Goal: Task Accomplishment & Management: Use online tool/utility

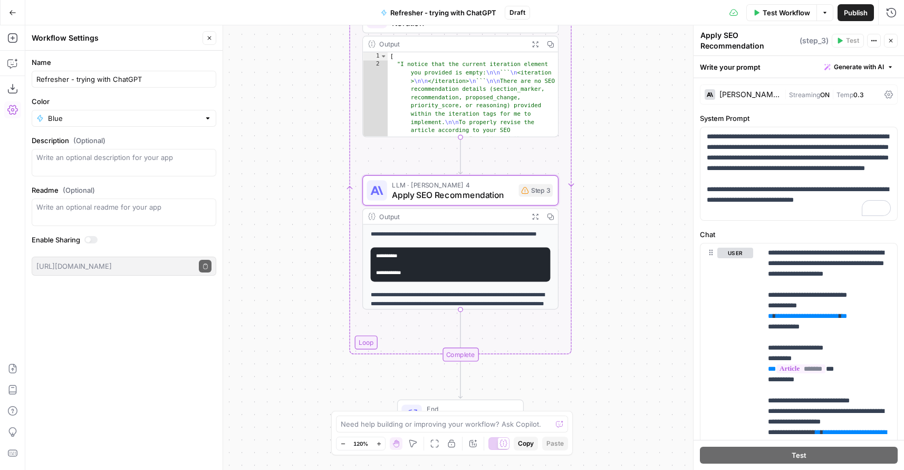
scroll to position [390, 0]
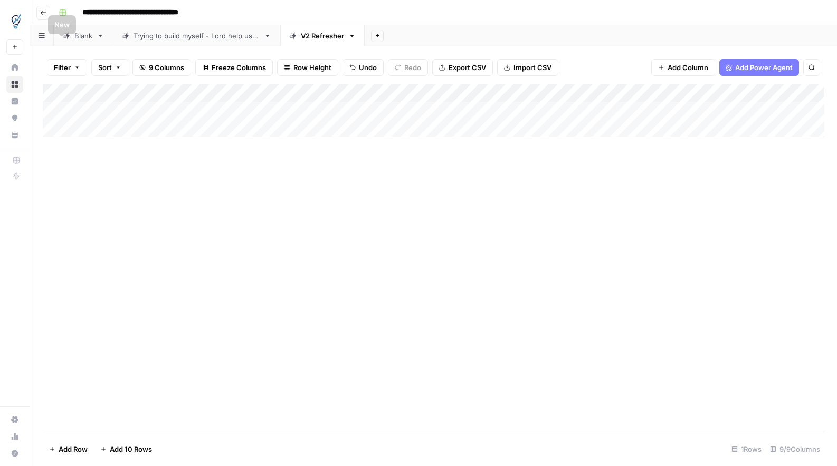
click at [84, 15] on input "**********" at bounding box center [148, 12] width 140 height 17
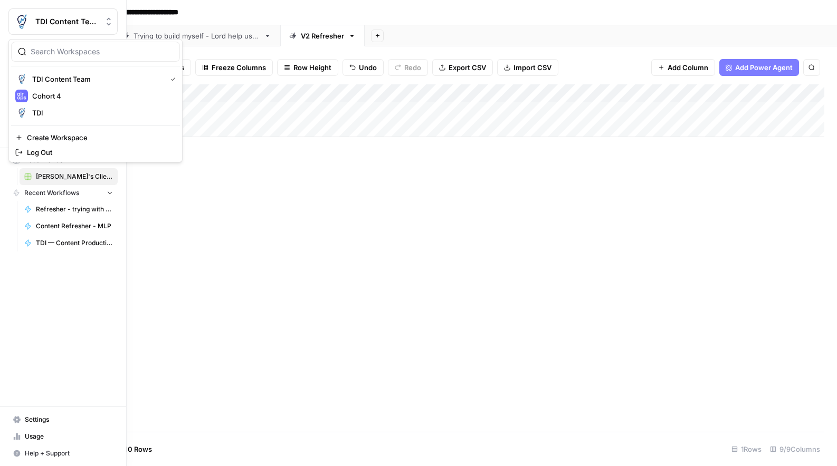
click at [22, 21] on img "Workspace: TDI Content Team" at bounding box center [21, 21] width 19 height 19
click at [45, 99] on span "Cohort 4" at bounding box center [101, 96] width 139 height 11
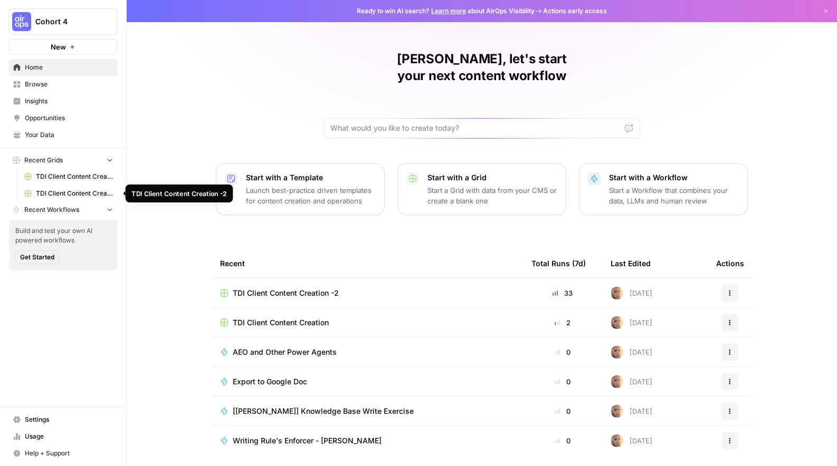
click at [77, 187] on link "TDI Client Content Creation -2" at bounding box center [69, 193] width 98 height 17
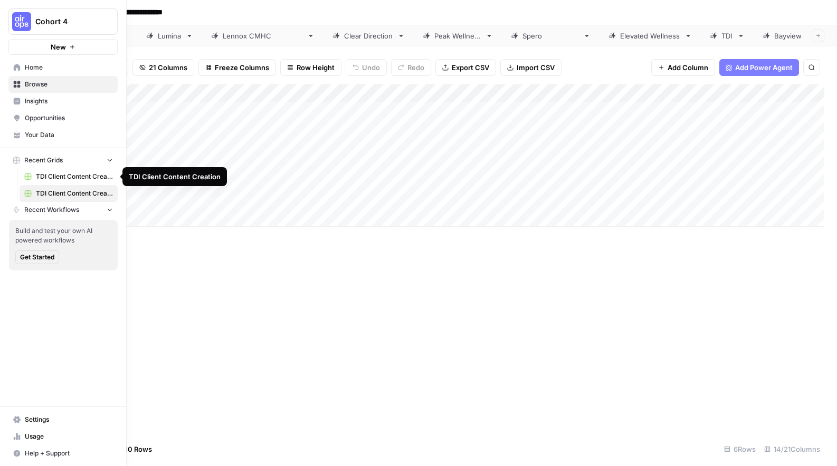
click at [39, 172] on span "TDI Client Content Creation" at bounding box center [74, 176] width 77 height 9
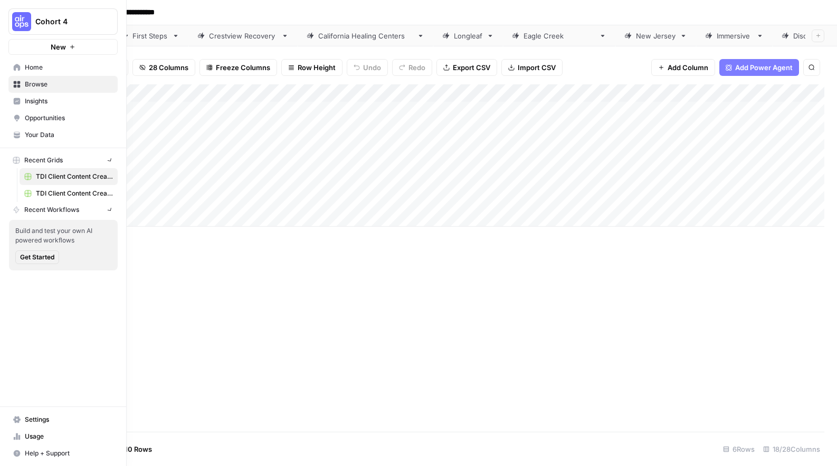
click at [20, 28] on img "Workspace: Cohort 4" at bounding box center [21, 21] width 19 height 19
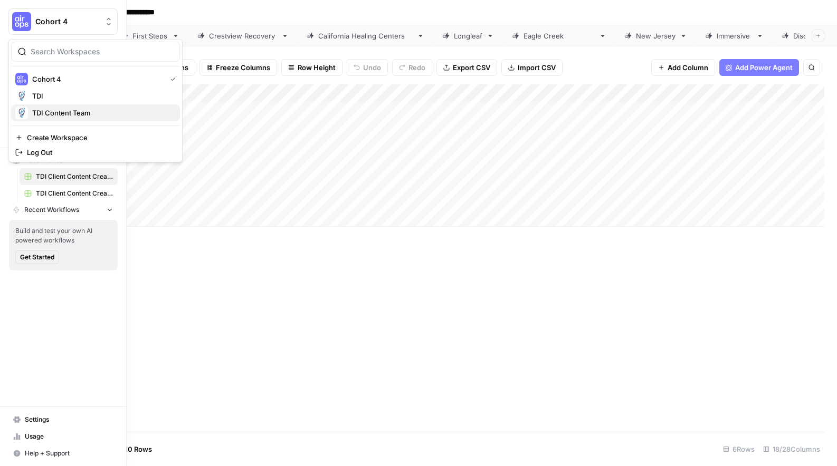
click at [42, 117] on span "TDI Content Team" at bounding box center [101, 113] width 139 height 11
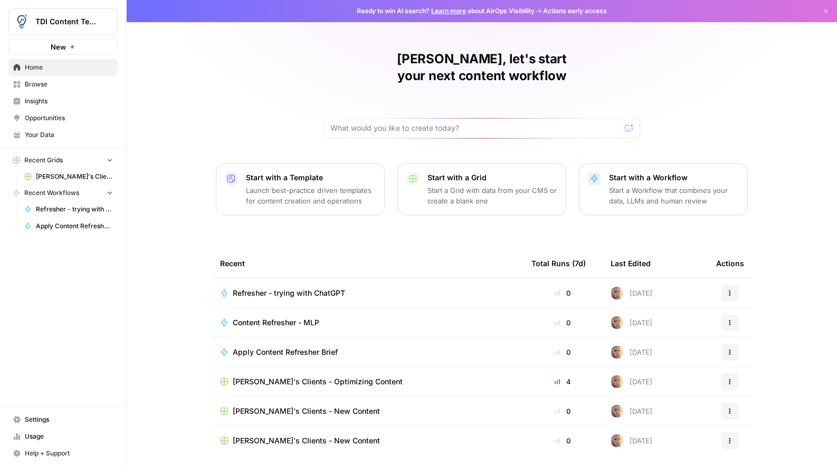
click at [36, 434] on span "Usage" at bounding box center [69, 436] width 88 height 9
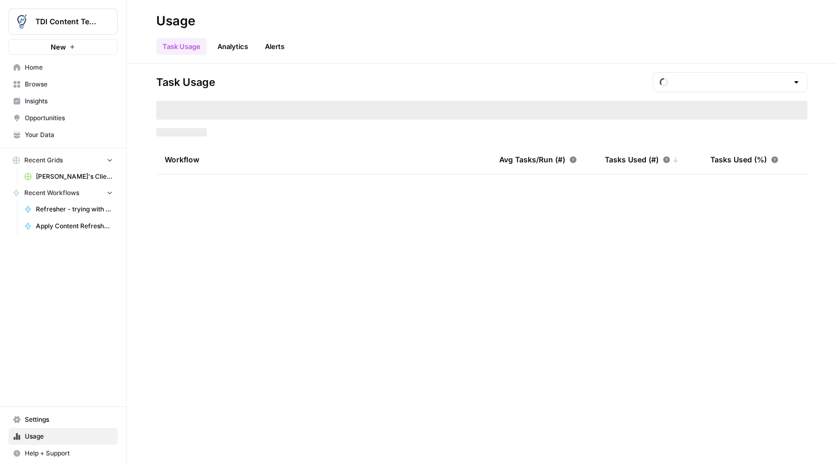
type input "September Tasks"
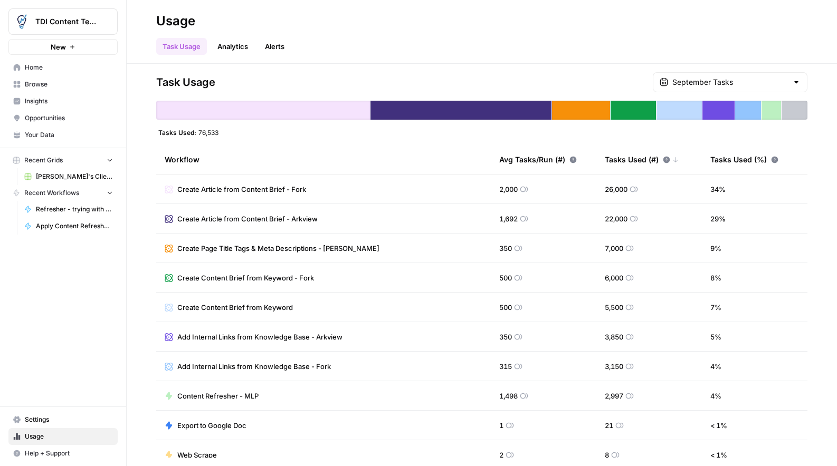
click at [38, 139] on span "Your Data" at bounding box center [69, 134] width 88 height 9
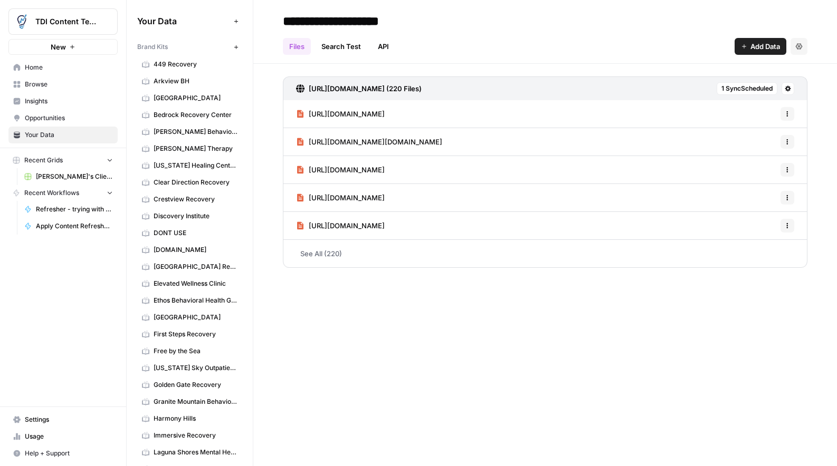
click at [45, 87] on span "Browse" at bounding box center [69, 84] width 88 height 9
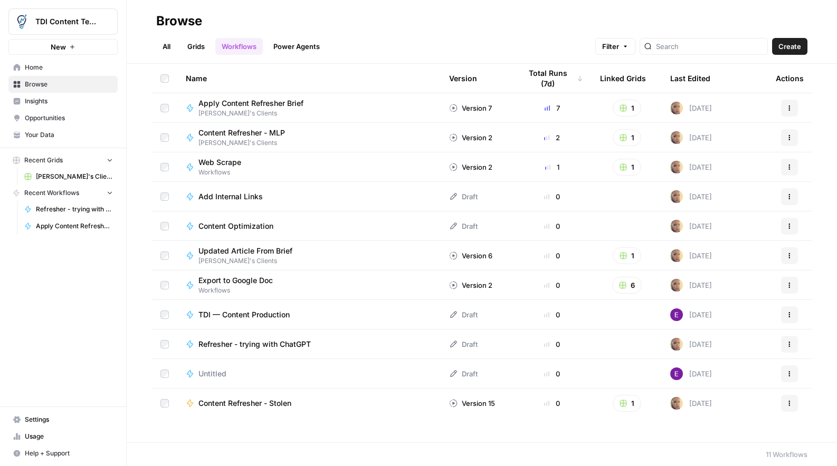
click at [200, 45] on link "Grids" at bounding box center [196, 46] width 30 height 17
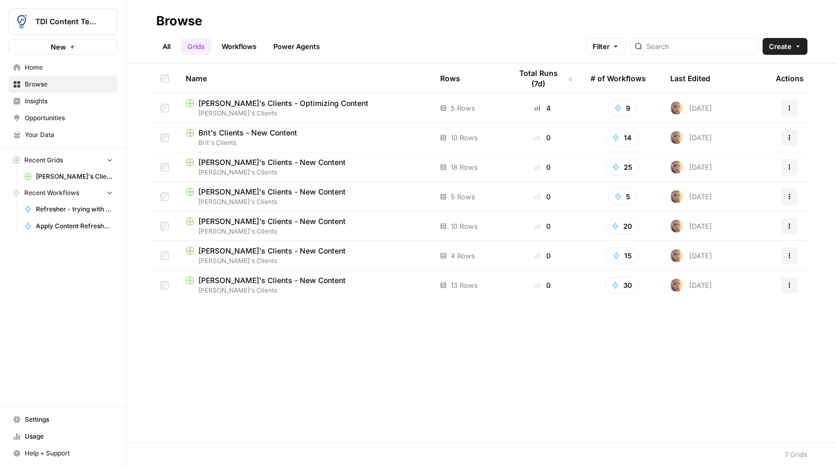
click at [243, 222] on span "[PERSON_NAME]'s Clients - New Content" at bounding box center [271, 221] width 147 height 11
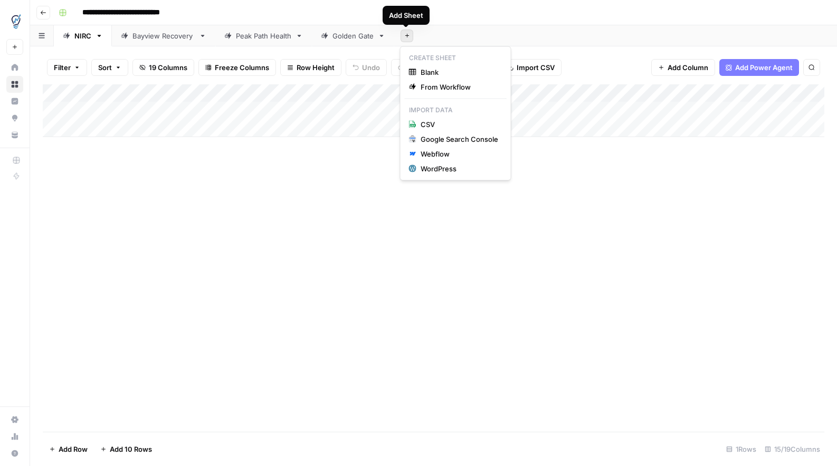
click at [404, 39] on button "Add Sheet" at bounding box center [406, 36] width 13 height 13
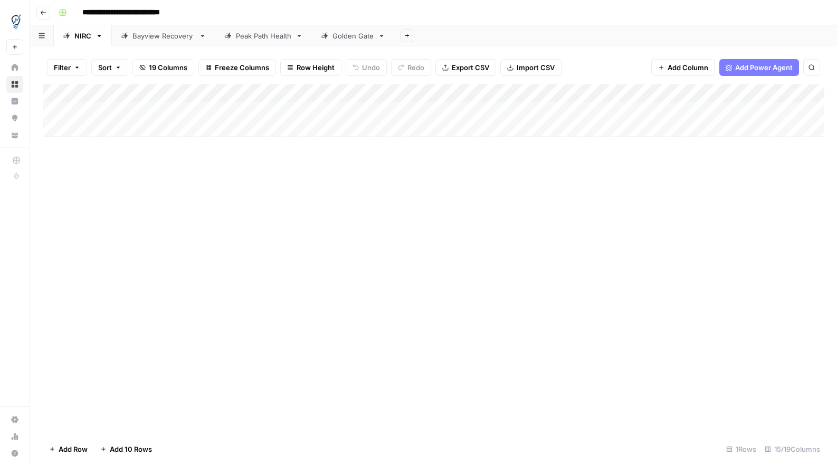
click at [384, 40] on link "Golden Gate" at bounding box center [353, 35] width 82 height 21
click at [380, 37] on icon "button" at bounding box center [381, 35] width 7 height 7
click at [399, 66] on span "Duplicate Sheet" at bounding box center [423, 70] width 51 height 11
click at [462, 41] on link "Golden Gate" at bounding box center [435, 35] width 82 height 21
click at [463, 36] on icon "button" at bounding box center [464, 36] width 4 height 2
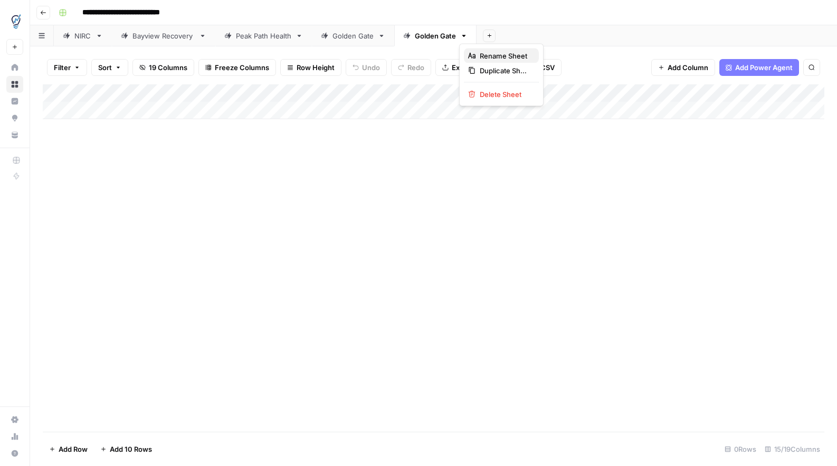
click at [467, 57] on button "Rename Sheet" at bounding box center [501, 56] width 75 height 15
type input "*"
type input "**********"
click at [125, 115] on div "Add Column" at bounding box center [433, 101] width 781 height 35
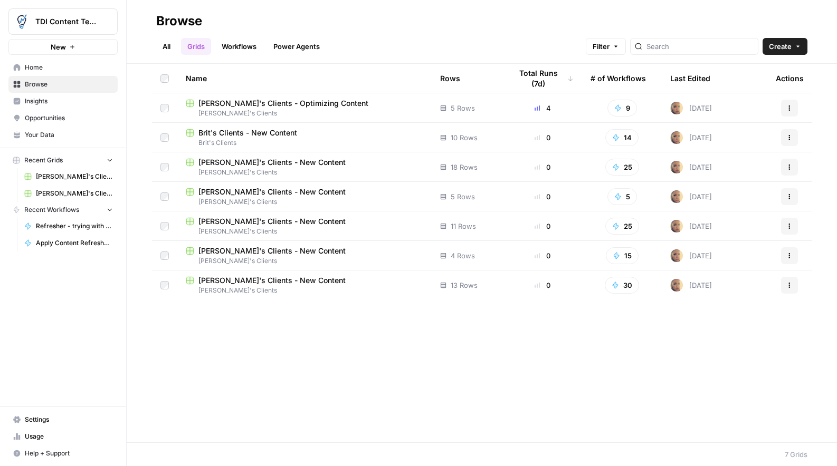
click at [227, 224] on span "[PERSON_NAME]'s Clients - New Content" at bounding box center [271, 221] width 147 height 11
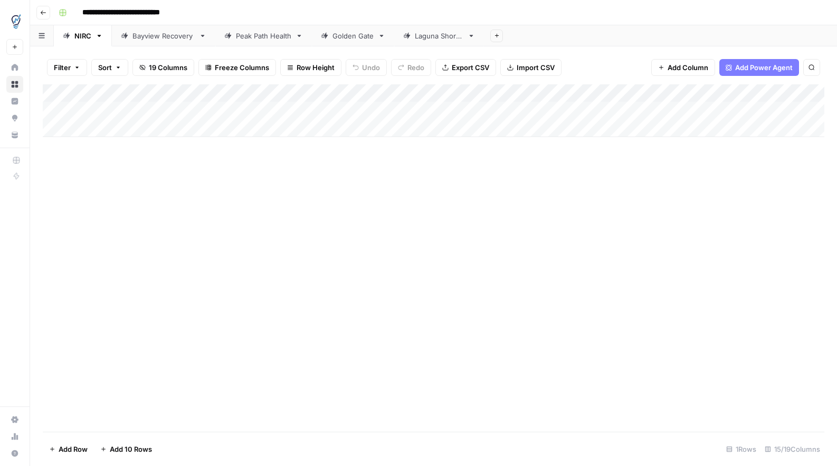
click at [428, 37] on div "Laguna Shores" at bounding box center [439, 36] width 49 height 11
click at [323, 92] on div "Add Column" at bounding box center [433, 110] width 781 height 53
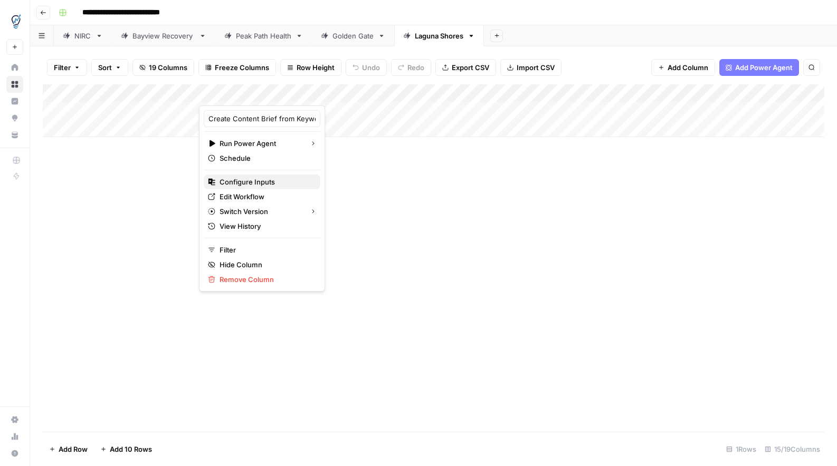
click at [263, 187] on span "Configure Inputs" at bounding box center [265, 182] width 92 height 11
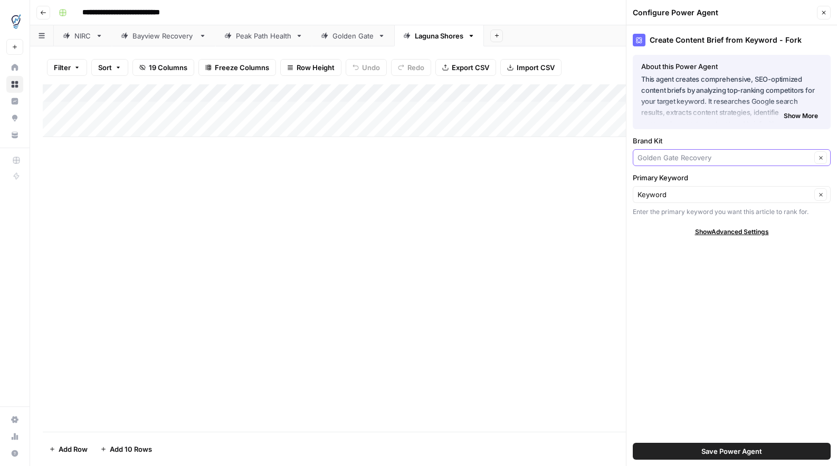
click at [756, 158] on input "Brand Kit" at bounding box center [724, 157] width 174 height 11
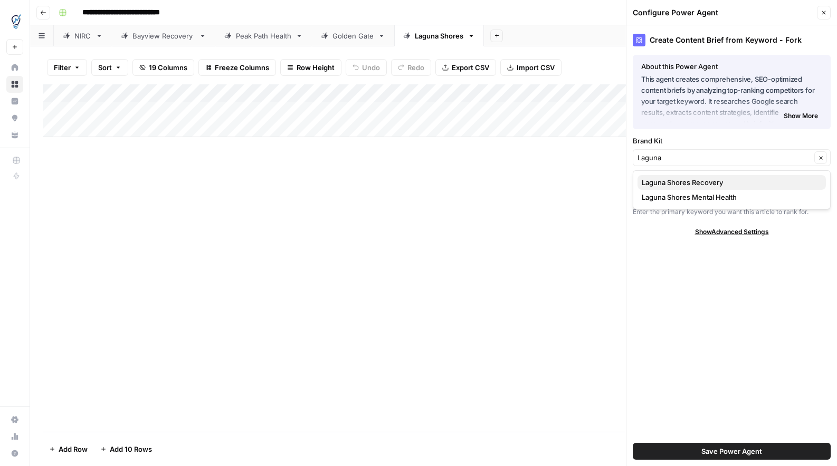
click at [740, 184] on span "Laguna Shores Recovery" at bounding box center [730, 182] width 176 height 11
type input "Laguna Shores Recovery"
click at [688, 451] on button "Save Power Agent" at bounding box center [732, 451] width 198 height 17
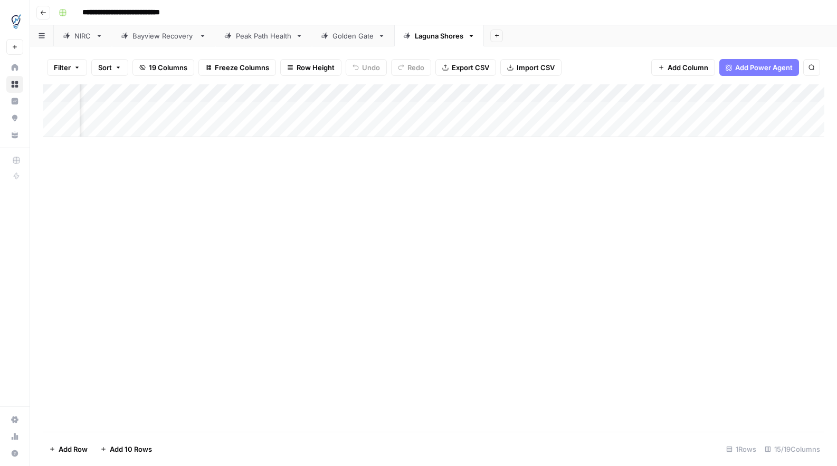
scroll to position [0, 150]
click at [182, 69] on span "19 Columns" at bounding box center [168, 67] width 39 height 11
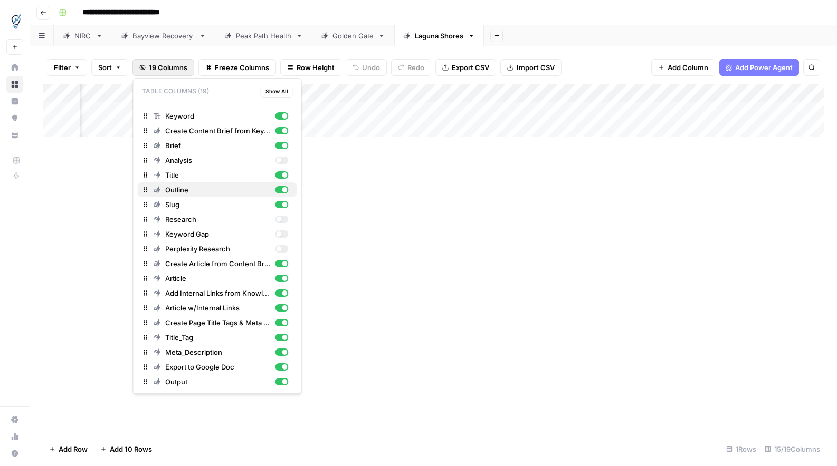
click at [278, 192] on div "button" at bounding box center [281, 189] width 13 height 7
click at [286, 204] on div "button" at bounding box center [284, 204] width 5 height 5
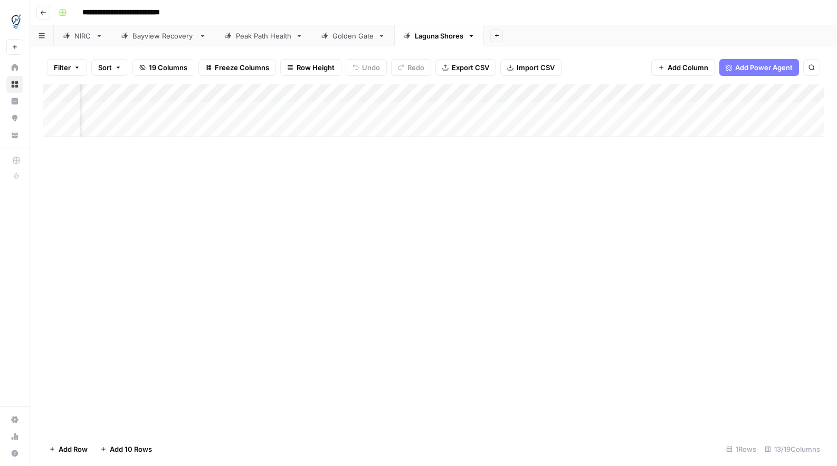
click at [395, 204] on div "Add Column" at bounding box center [433, 258] width 781 height 348
click at [516, 95] on div "Add Column" at bounding box center [433, 110] width 781 height 53
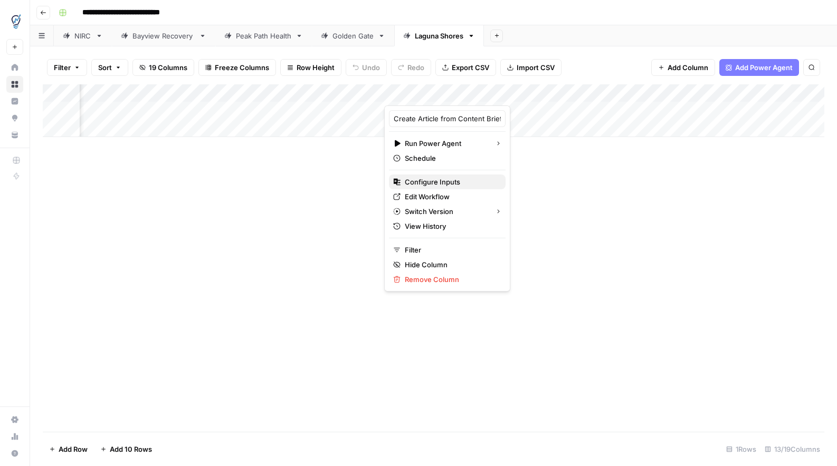
click at [450, 184] on span "Configure Inputs" at bounding box center [451, 182] width 92 height 11
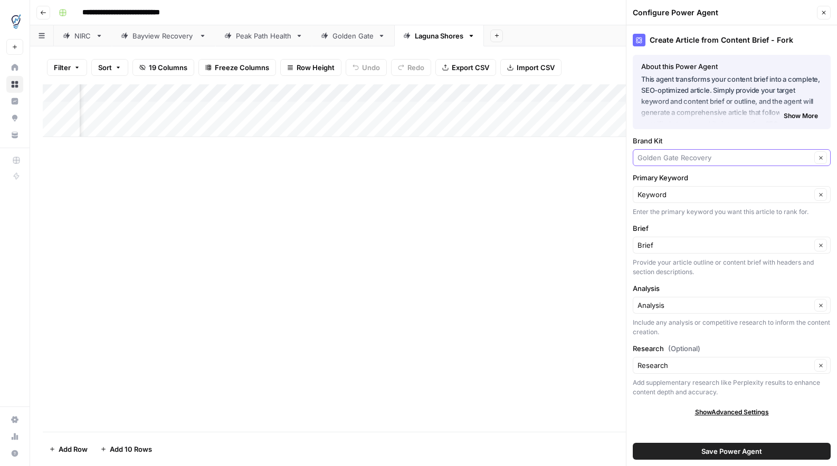
click at [669, 153] on input "Brand Kit" at bounding box center [724, 157] width 174 height 11
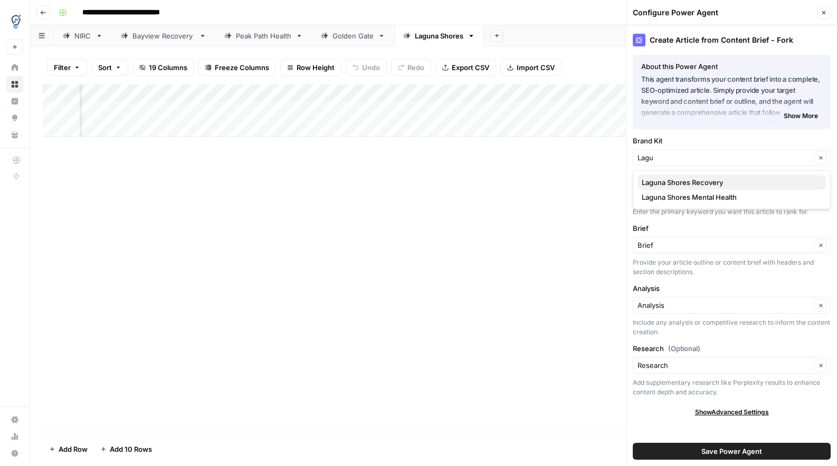
click at [700, 183] on span "Laguna Shores Recovery" at bounding box center [730, 182] width 176 height 11
type input "Laguna Shores Recovery"
click at [695, 458] on button "Save Power Agent" at bounding box center [732, 451] width 198 height 17
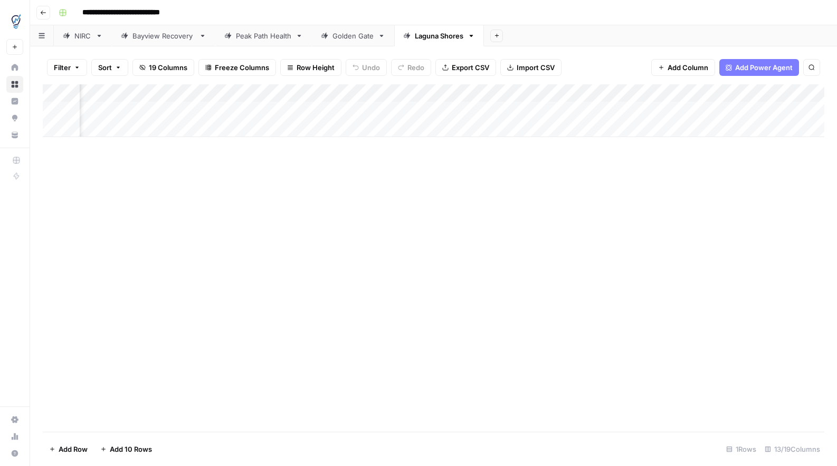
scroll to position [0, 514]
click at [392, 93] on div "Add Column" at bounding box center [433, 110] width 781 height 53
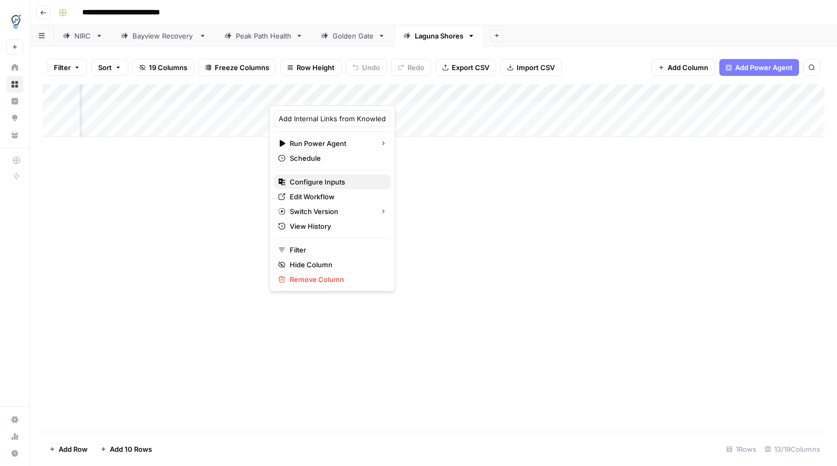
click at [334, 181] on span "Configure Inputs" at bounding box center [336, 182] width 92 height 11
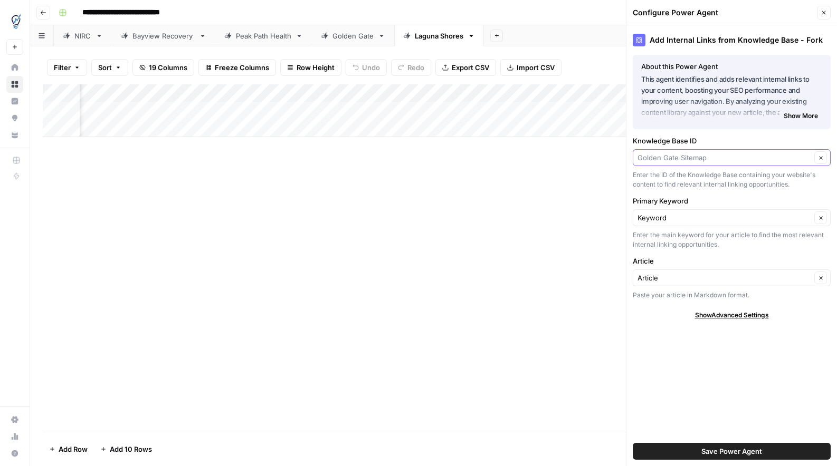
click at [663, 160] on input "Knowledge Base ID" at bounding box center [724, 157] width 174 height 11
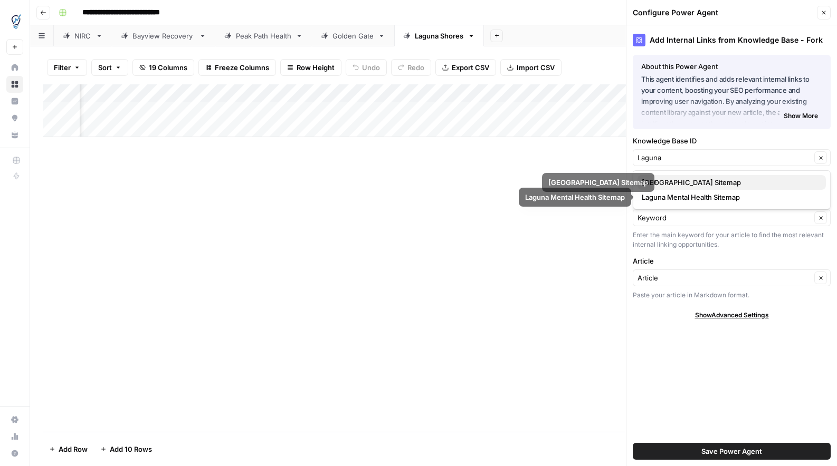
click at [682, 184] on span "Laguna Shores Sitemap" at bounding box center [730, 182] width 176 height 11
type input "Laguna Shores Sitemap"
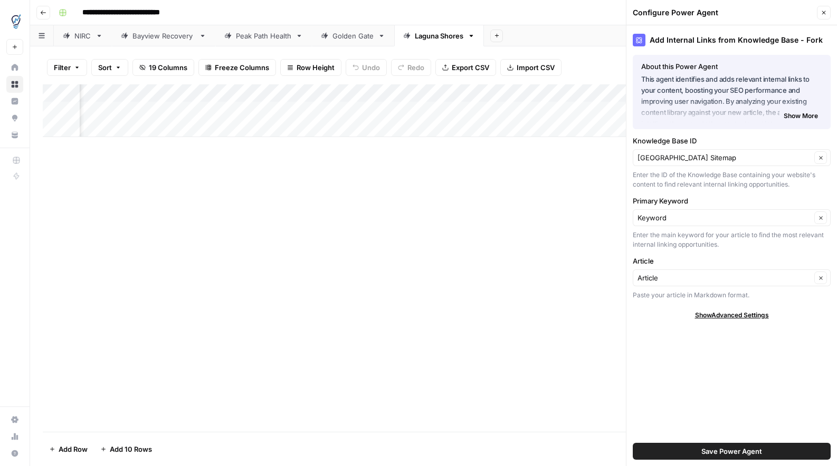
click at [693, 446] on button "Save Power Agent" at bounding box center [732, 451] width 198 height 17
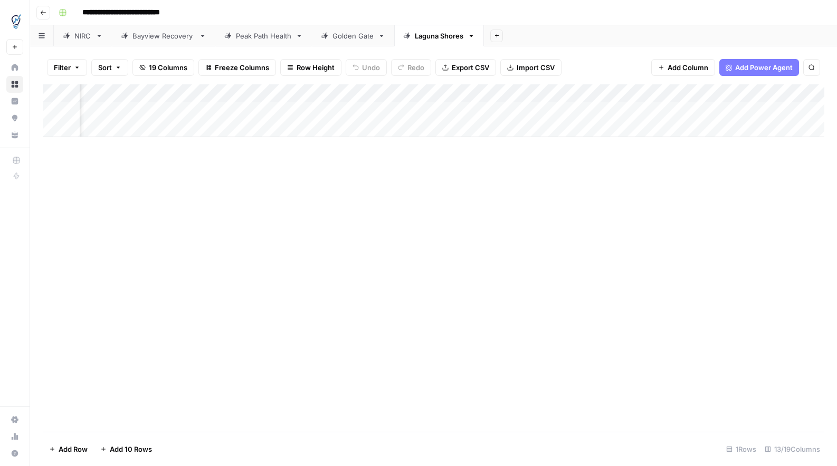
click at [589, 93] on div "Add Column" at bounding box center [433, 110] width 781 height 53
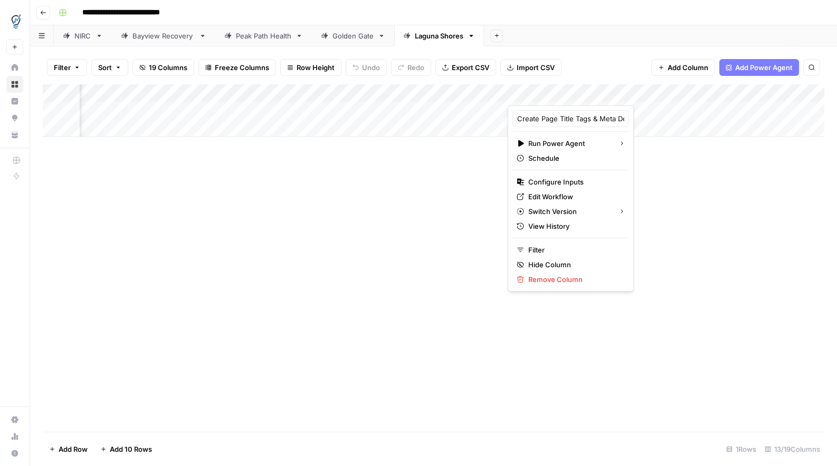
click at [589, 93] on div at bounding box center [560, 94] width 104 height 21
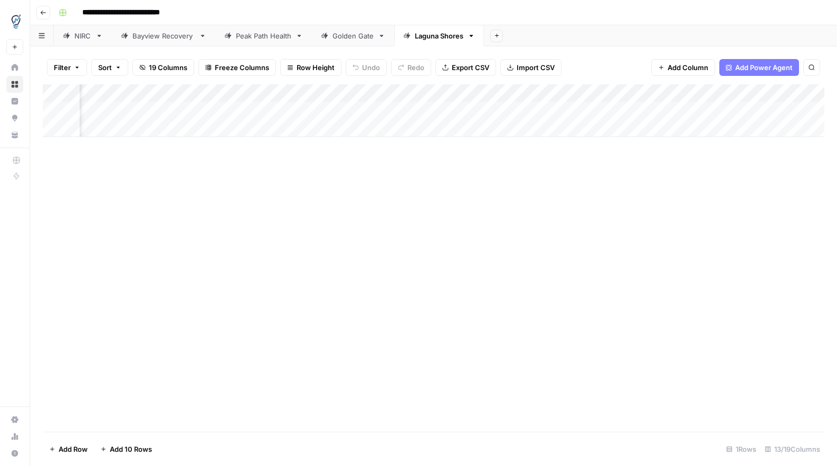
click at [682, 169] on div "Add Column" at bounding box center [433, 258] width 781 height 348
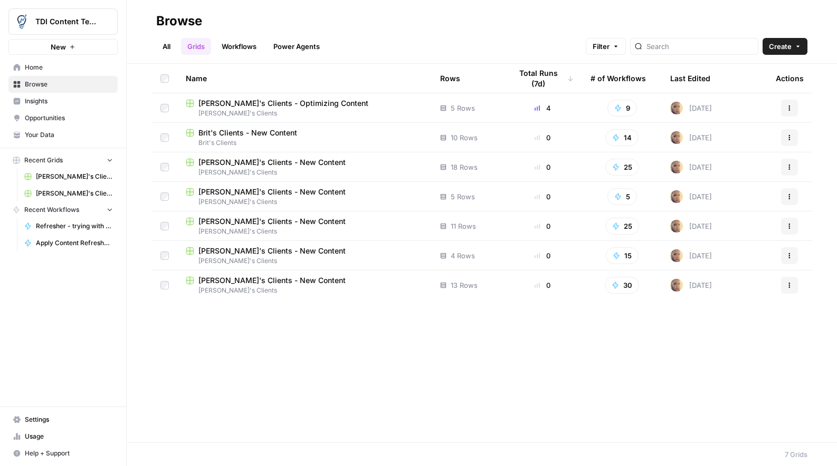
click at [245, 225] on span "[PERSON_NAME]'s Clients - New Content" at bounding box center [271, 221] width 147 height 11
click at [229, 224] on span "[PERSON_NAME]'s Clients - New Content" at bounding box center [271, 221] width 147 height 11
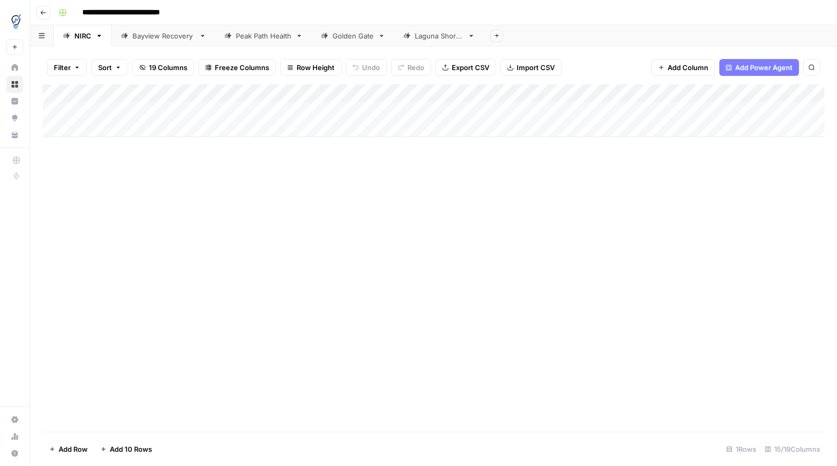
click at [181, 109] on div "Add Column" at bounding box center [433, 110] width 781 height 53
click at [130, 105] on div "Add Column" at bounding box center [433, 110] width 781 height 53
click at [152, 166] on div "Add Column" at bounding box center [433, 258] width 781 height 348
click at [175, 109] on div "Add Column" at bounding box center [433, 110] width 781 height 53
click at [175, 109] on textarea at bounding box center [163, 111] width 169 height 15
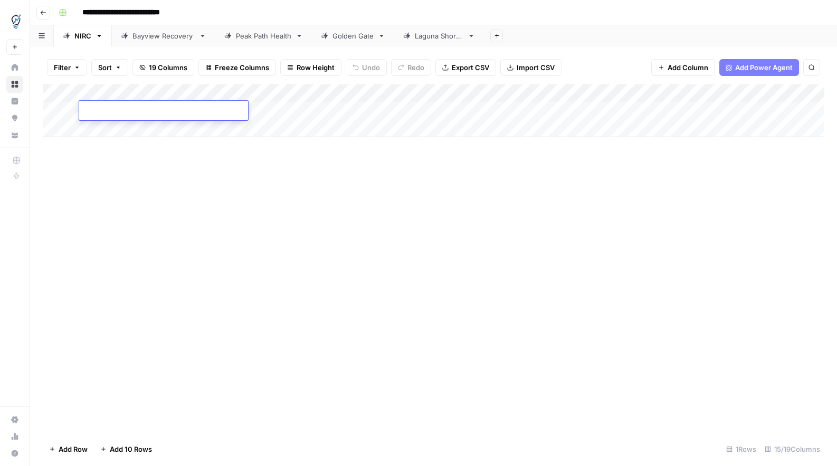
type textarea "**********"
click at [205, 148] on div "Add Column" at bounding box center [433, 258] width 781 height 348
click at [270, 109] on div "Add Column" at bounding box center [433, 110] width 781 height 53
click at [114, 129] on div "Add Column" at bounding box center [433, 110] width 781 height 53
click at [82, 38] on div "NIRC" at bounding box center [82, 36] width 17 height 11
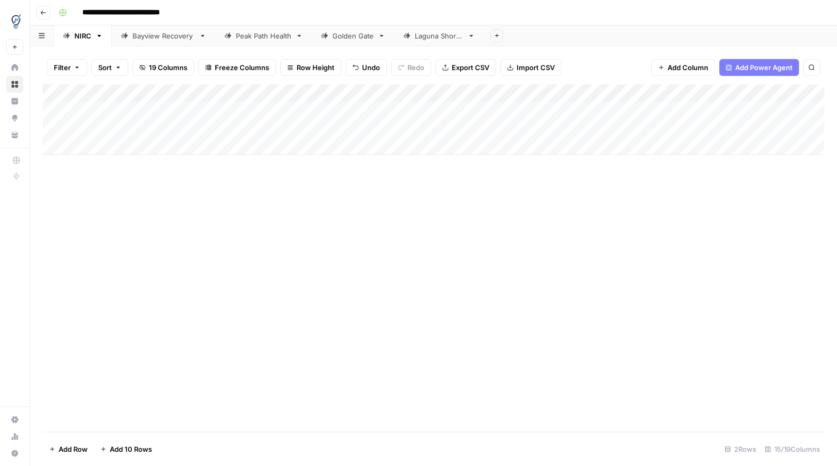
click at [83, 39] on div "NIRC" at bounding box center [82, 36] width 17 height 11
click at [443, 40] on div "Laguna Shores" at bounding box center [439, 36] width 49 height 11
click at [109, 37] on link "NIRC" at bounding box center [83, 35] width 58 height 21
click at [321, 94] on div "Add Column" at bounding box center [433, 119] width 781 height 71
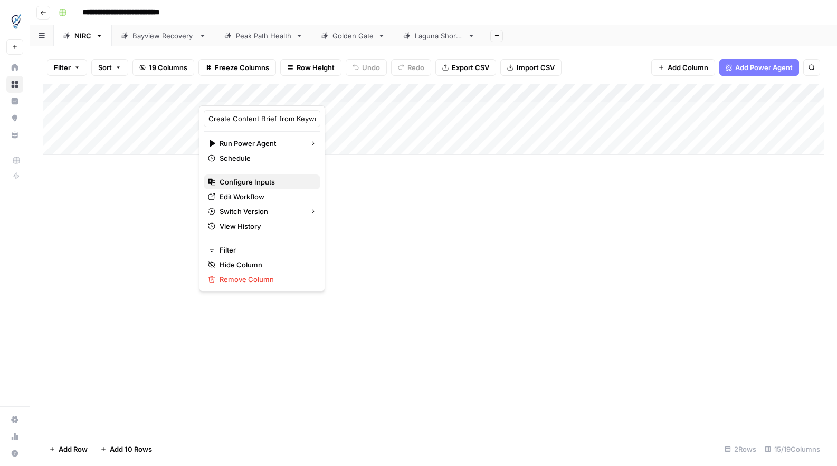
click at [261, 178] on span "Configure Inputs" at bounding box center [265, 182] width 92 height 11
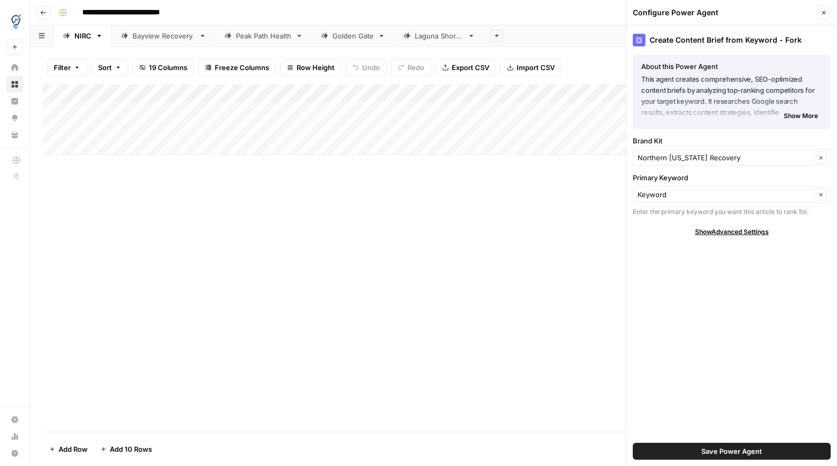
click at [824, 15] on icon "button" at bounding box center [823, 12] width 6 height 6
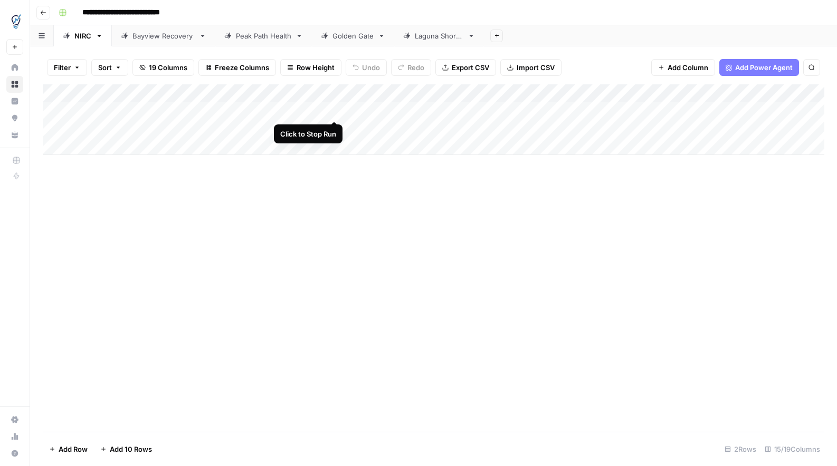
click at [334, 110] on div "Add Column" at bounding box center [433, 119] width 781 height 71
click at [165, 112] on div "Add Column" at bounding box center [433, 119] width 781 height 71
click at [425, 35] on div "Laguna Shores" at bounding box center [439, 36] width 49 height 11
click at [146, 107] on div "Add Column" at bounding box center [433, 110] width 781 height 53
click at [324, 93] on div "Add Column" at bounding box center [433, 110] width 781 height 53
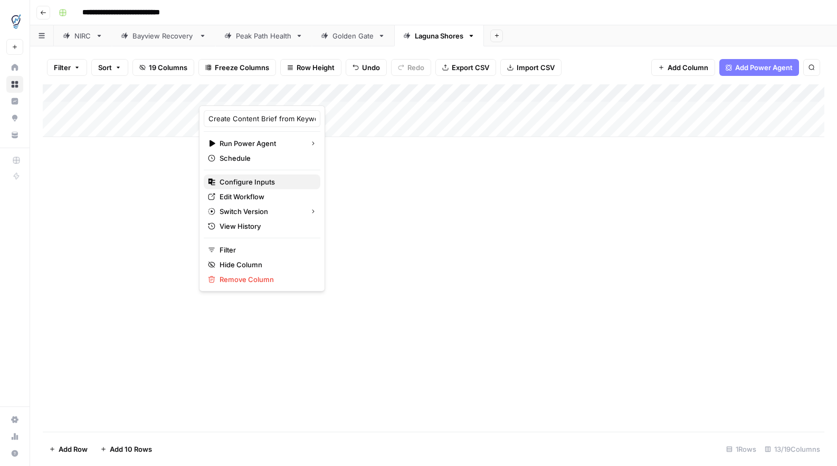
click at [257, 180] on span "Configure Inputs" at bounding box center [265, 182] width 92 height 11
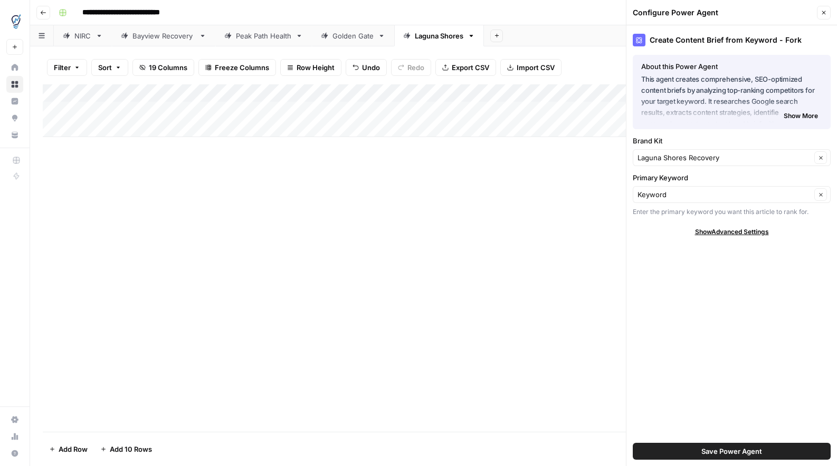
click at [821, 15] on icon "button" at bounding box center [823, 12] width 6 height 6
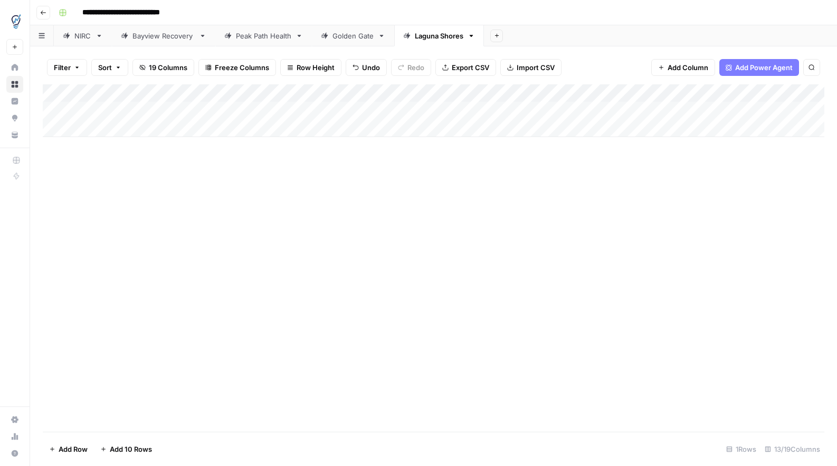
click at [248, 109] on div "Add Column" at bounding box center [433, 110] width 781 height 53
click at [87, 35] on div "NIRC" at bounding box center [82, 36] width 17 height 11
click at [164, 108] on div "Add Column" at bounding box center [433, 119] width 781 height 71
click at [170, 110] on div "Add Column" at bounding box center [433, 119] width 781 height 71
click at [170, 110] on textarea at bounding box center [163, 111] width 169 height 15
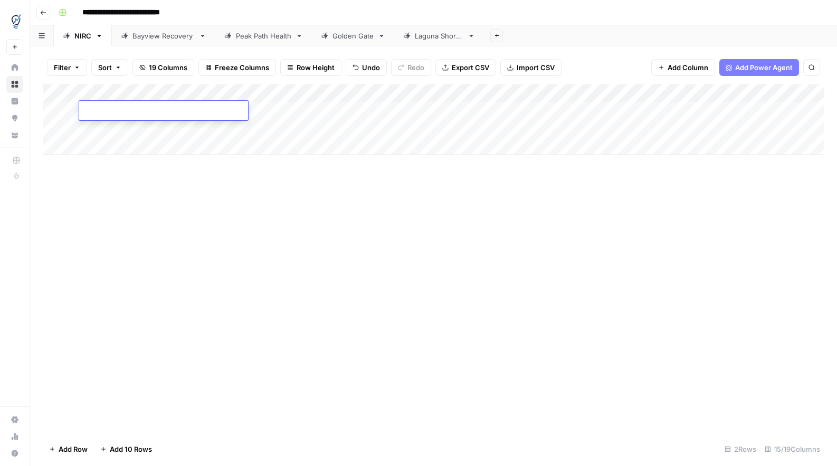
type textarea "**********"
click at [176, 127] on div "Add Column" at bounding box center [433, 119] width 781 height 71
click at [247, 110] on div "Add Column" at bounding box center [433, 119] width 781 height 71
click at [333, 109] on div "Add Column" at bounding box center [433, 119] width 781 height 71
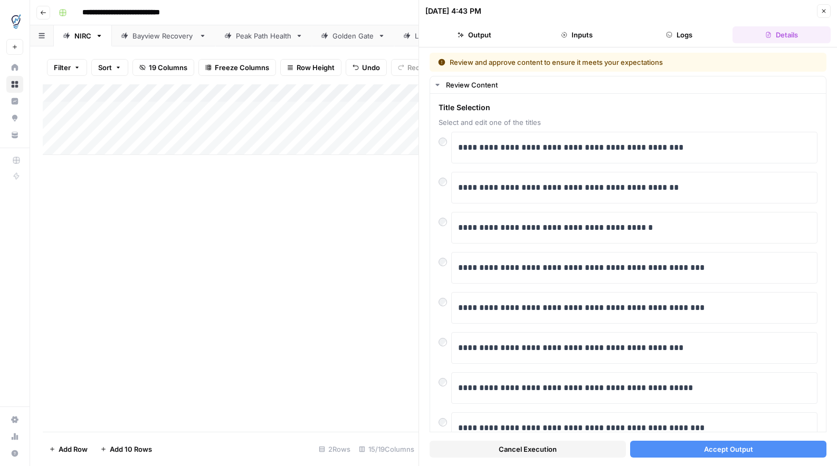
click at [300, 206] on div "Add Column" at bounding box center [231, 258] width 376 height 348
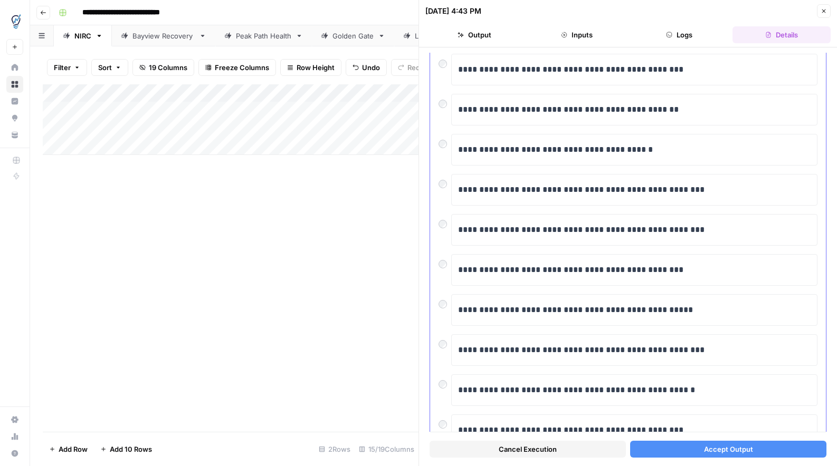
scroll to position [82, 0]
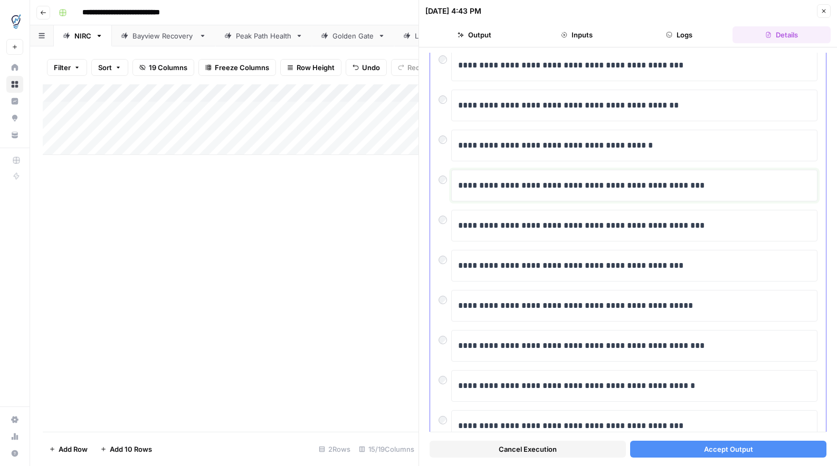
click at [559, 184] on p "**********" at bounding box center [634, 186] width 352 height 14
copy p "**********"
click at [437, 180] on div "**********" at bounding box center [628, 231] width 396 height 439
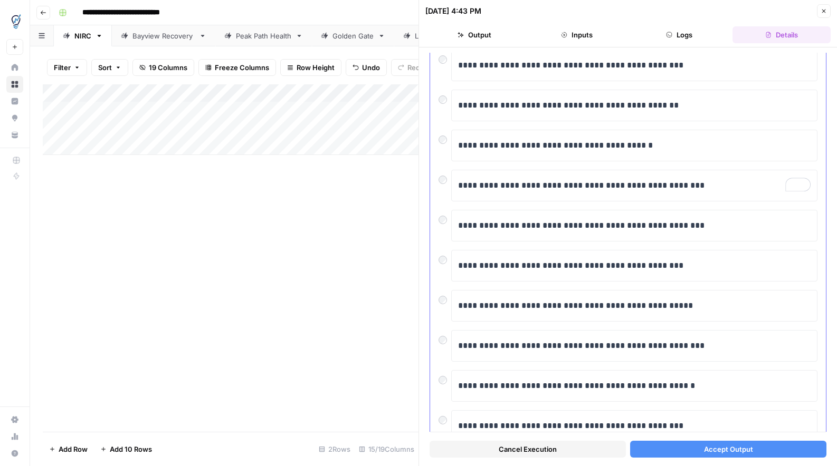
click at [437, 180] on div "**********" at bounding box center [628, 231] width 396 height 439
click at [720, 444] on span "Accept Output" at bounding box center [728, 449] width 49 height 11
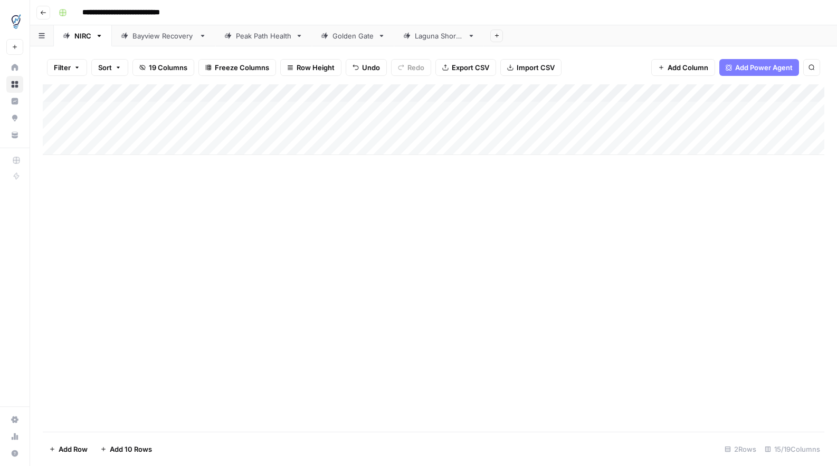
click at [432, 39] on div "Laguna Shores" at bounding box center [439, 36] width 49 height 11
click at [334, 109] on div "Add Column" at bounding box center [433, 110] width 781 height 53
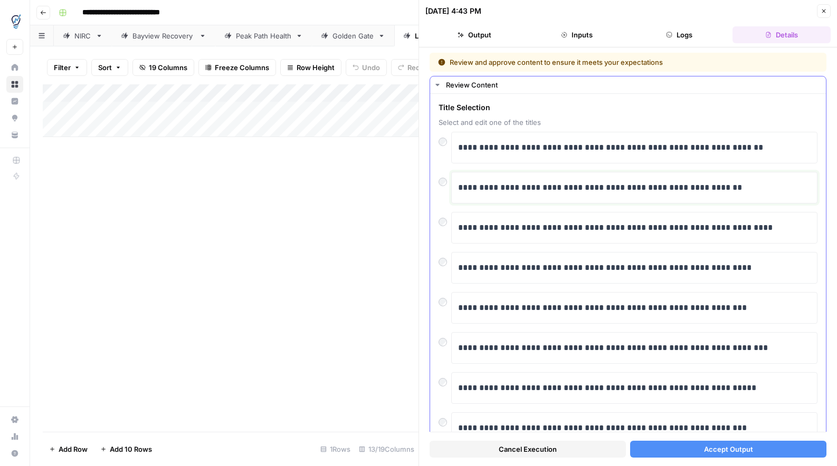
click at [599, 186] on p "**********" at bounding box center [634, 188] width 352 height 14
copy p "**********"
click at [439, 185] on div at bounding box center [444, 179] width 13 height 15
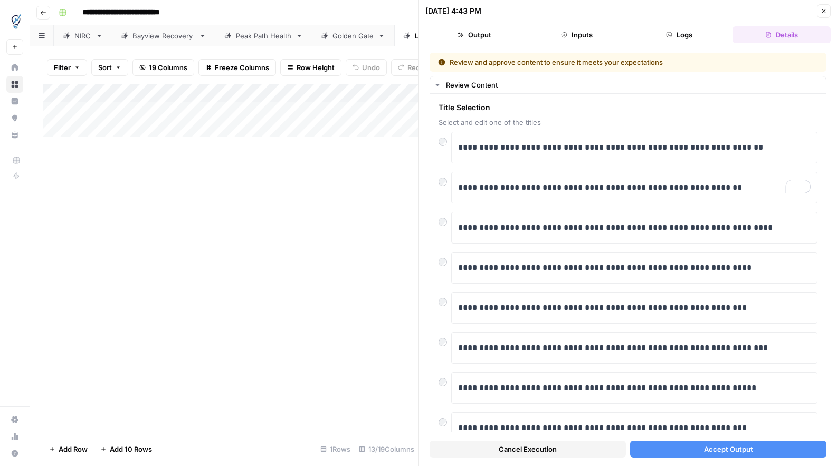
click at [675, 448] on button "Accept Output" at bounding box center [728, 449] width 196 height 17
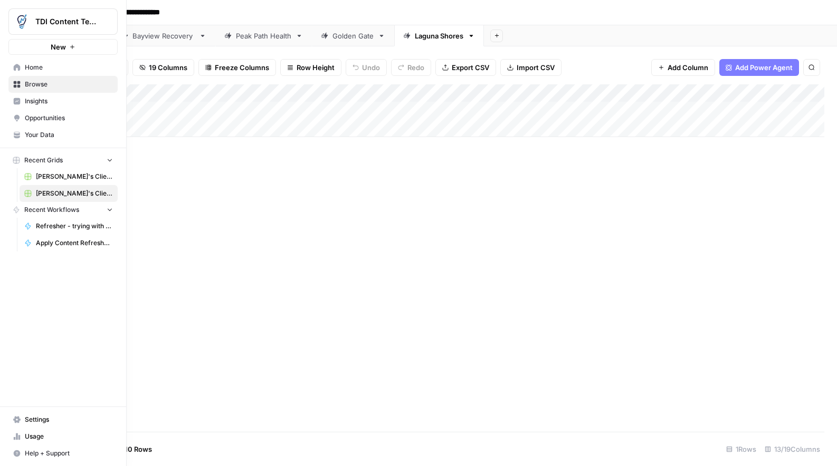
click at [24, 18] on img "Workspace: TDI Content Team" at bounding box center [21, 21] width 19 height 19
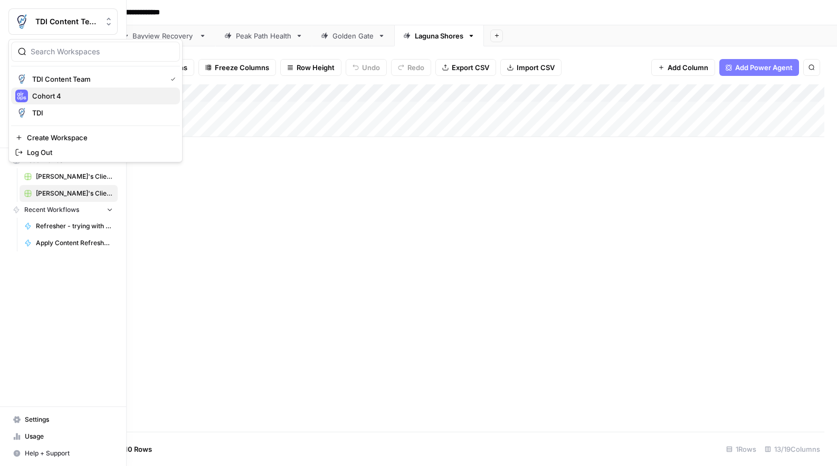
click at [32, 93] on span "Cohort 4" at bounding box center [101, 96] width 139 height 11
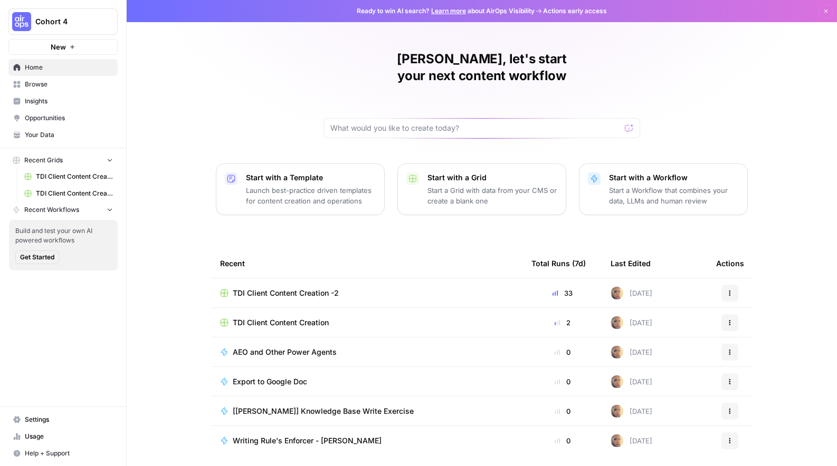
click at [58, 130] on span "Your Data" at bounding box center [69, 134] width 88 height 9
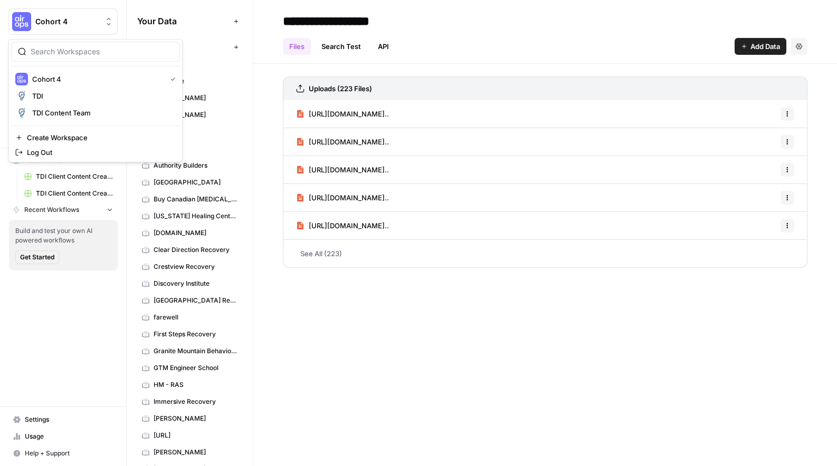
click at [101, 26] on div "Cohort 4" at bounding box center [74, 21] width 79 height 11
click at [80, 105] on button "TDI Content Team" at bounding box center [95, 112] width 169 height 17
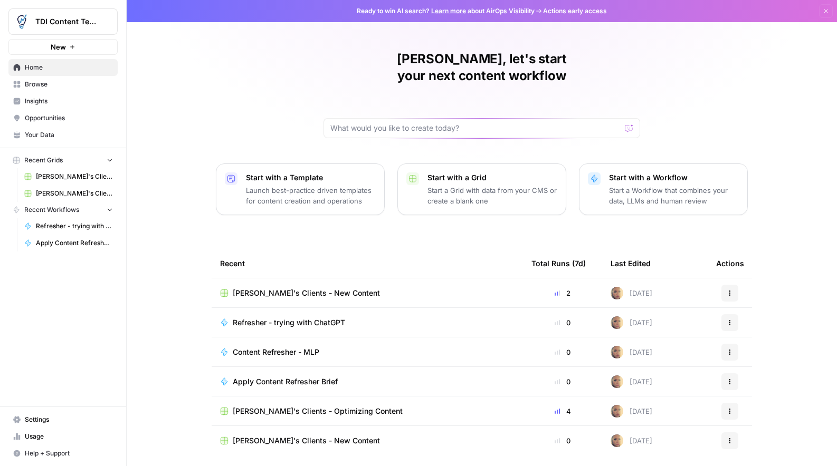
click at [321, 288] on span "[PERSON_NAME]'s Clients - New Content" at bounding box center [306, 293] width 147 height 11
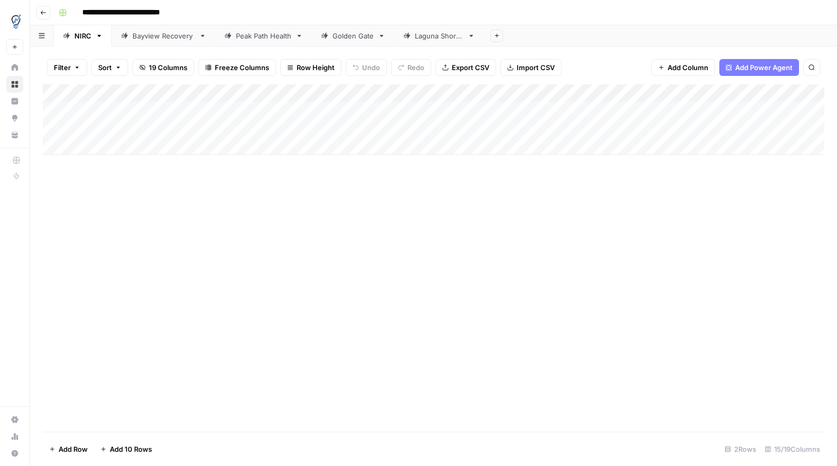
click at [433, 44] on link "Laguna Shores" at bounding box center [439, 35] width 90 height 21
click at [431, 112] on div "Add Column" at bounding box center [433, 110] width 781 height 53
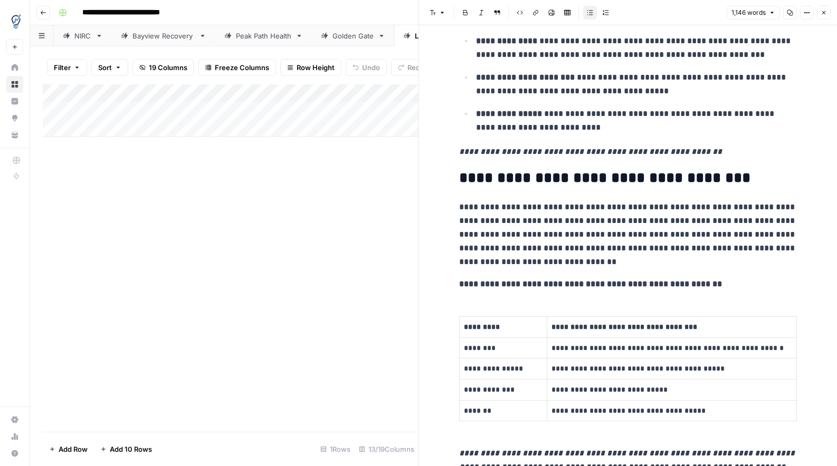
scroll to position [512, 0]
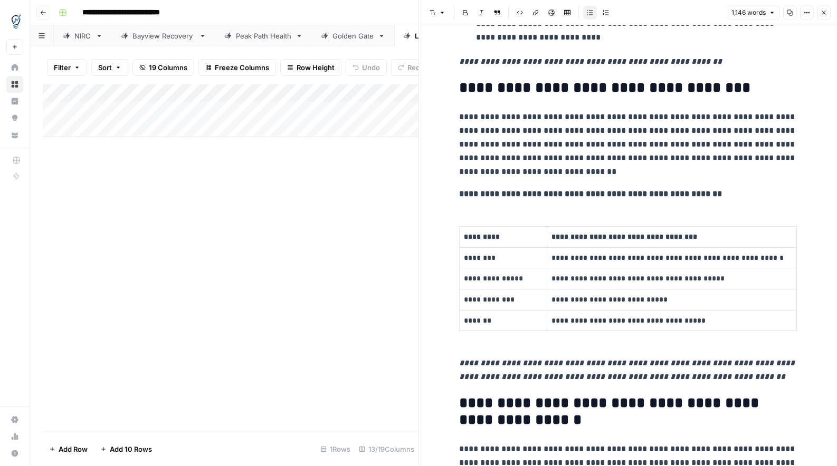
click at [742, 87] on h2 "**********" at bounding box center [628, 88] width 338 height 17
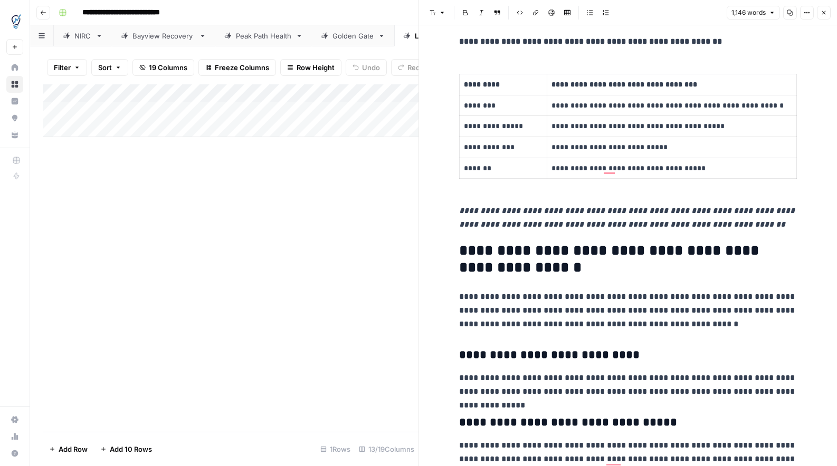
scroll to position [0, 0]
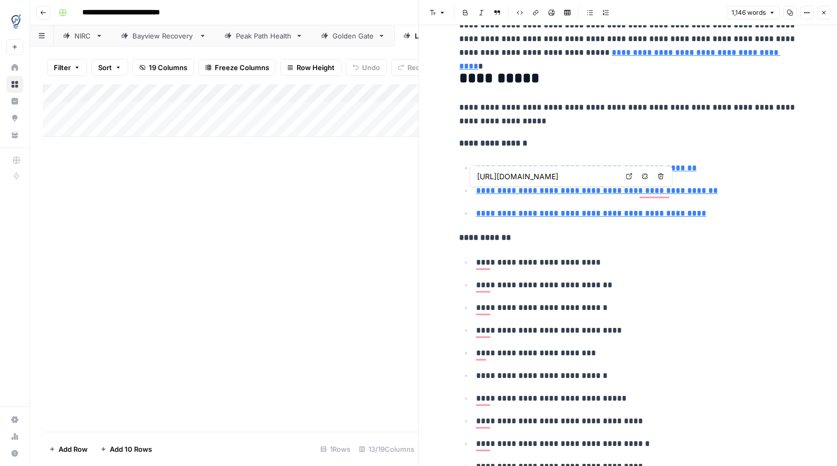
type input "[URL][DOMAIN_NAME]"
click at [824, 9] on icon "button" at bounding box center [823, 12] width 6 height 6
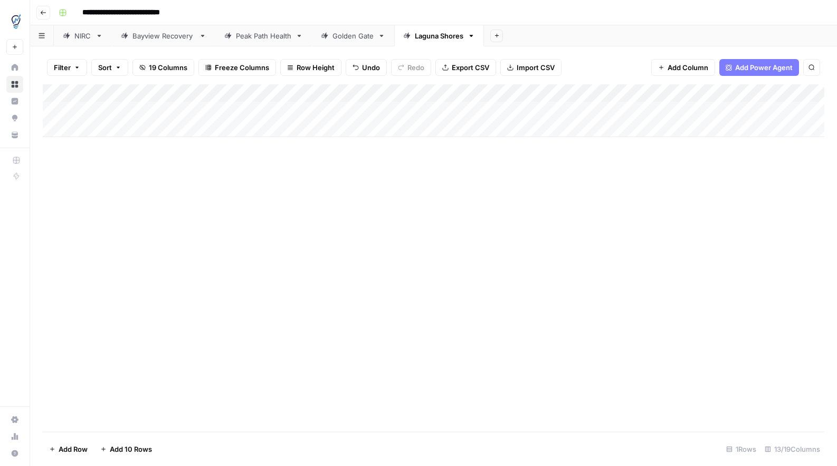
click at [607, 110] on div "Add Column" at bounding box center [433, 110] width 781 height 53
click at [89, 34] on div "NIRC" at bounding box center [82, 36] width 17 height 11
click at [431, 109] on div "Add Column" at bounding box center [433, 119] width 781 height 71
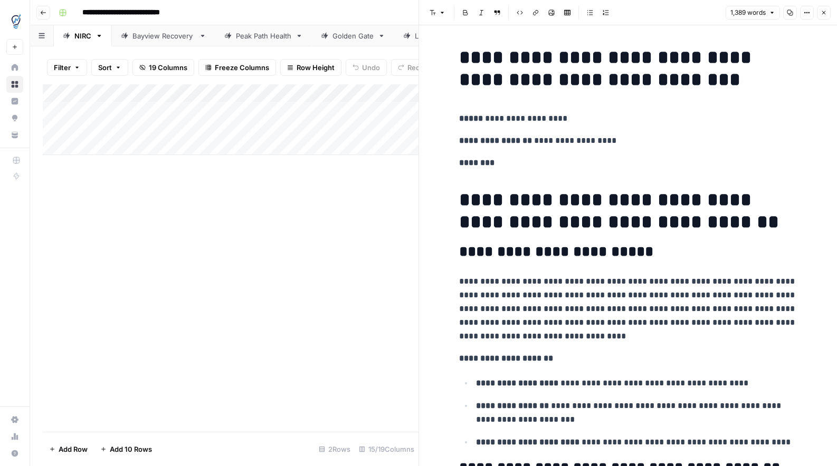
click at [532, 250] on h2 "**********" at bounding box center [628, 252] width 338 height 17
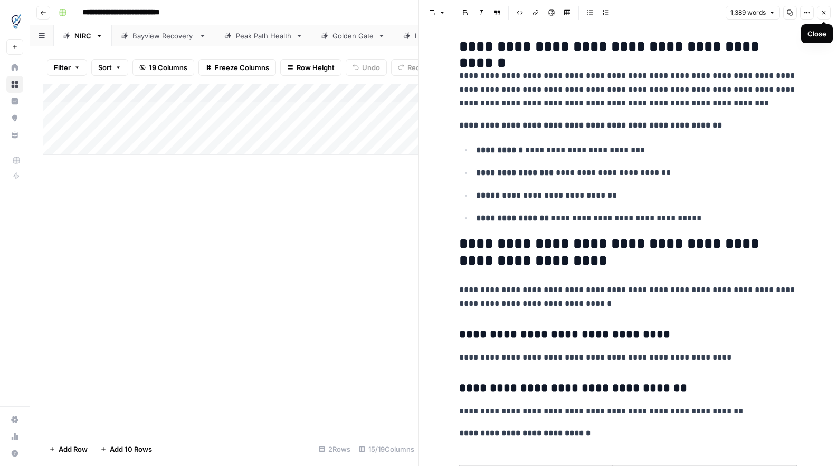
click at [825, 13] on icon "button" at bounding box center [823, 12] width 6 height 6
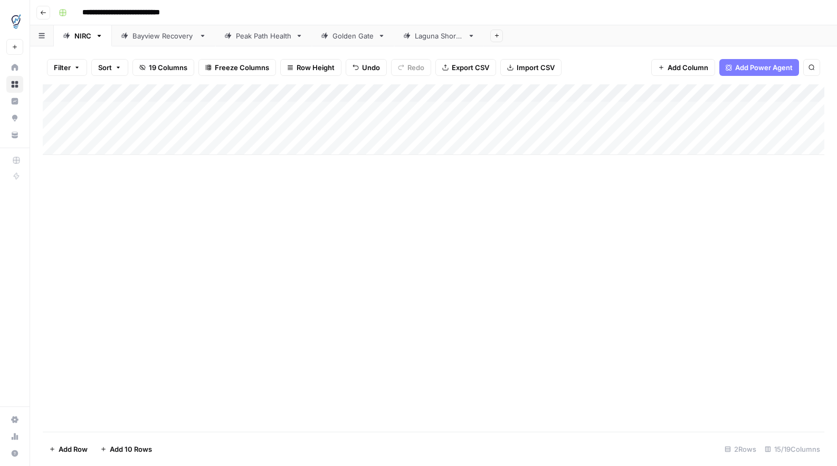
click at [789, 110] on div "Add Column" at bounding box center [433, 119] width 781 height 71
click at [428, 37] on div "Laguna Shores" at bounding box center [439, 36] width 49 height 11
click at [605, 108] on div "Add Column" at bounding box center [433, 110] width 781 height 53
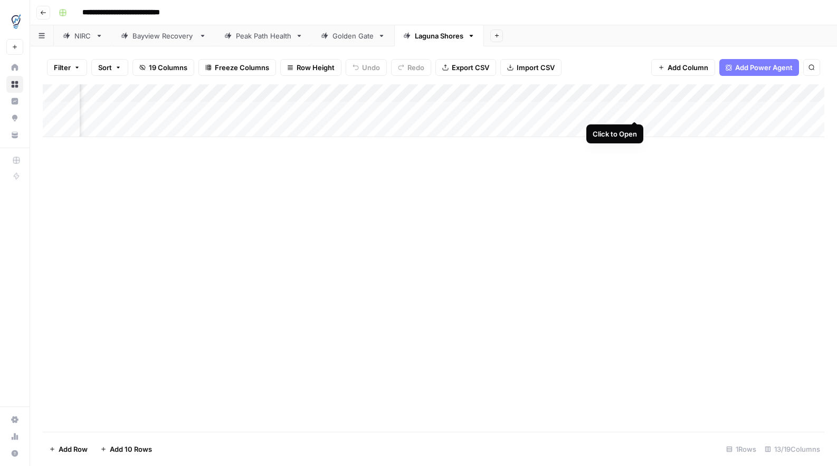
click at [635, 109] on div "Add Column" at bounding box center [433, 110] width 781 height 53
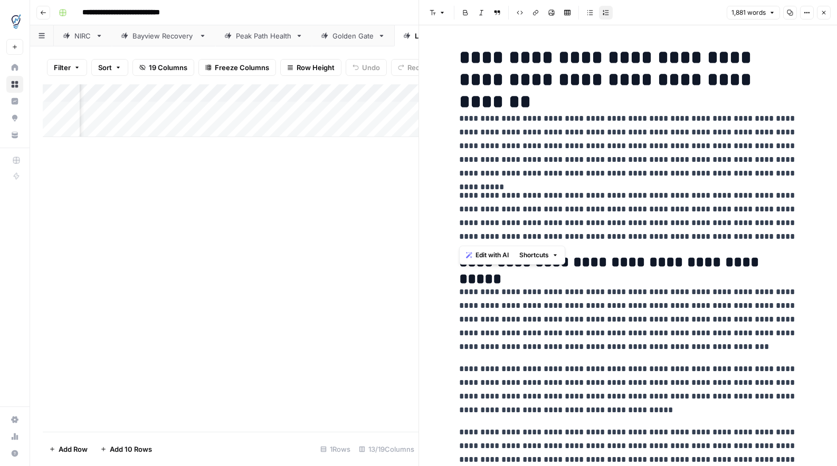
drag, startPoint x: 786, startPoint y: 238, endPoint x: 457, endPoint y: 117, distance: 350.1
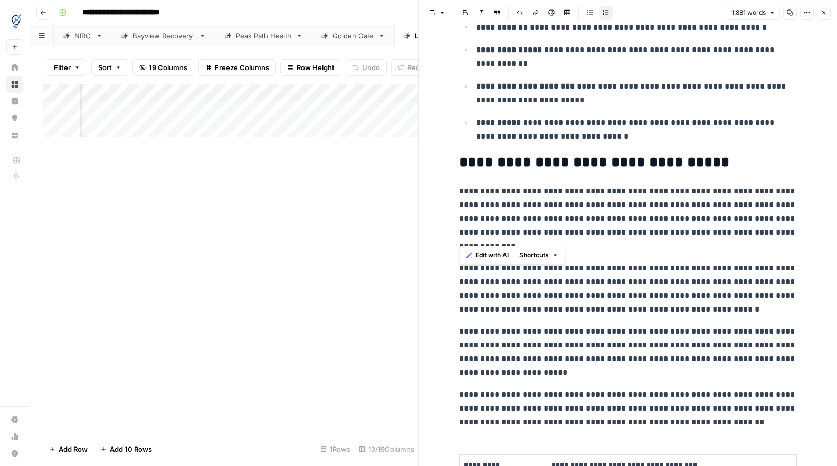
scroll to position [513, 0]
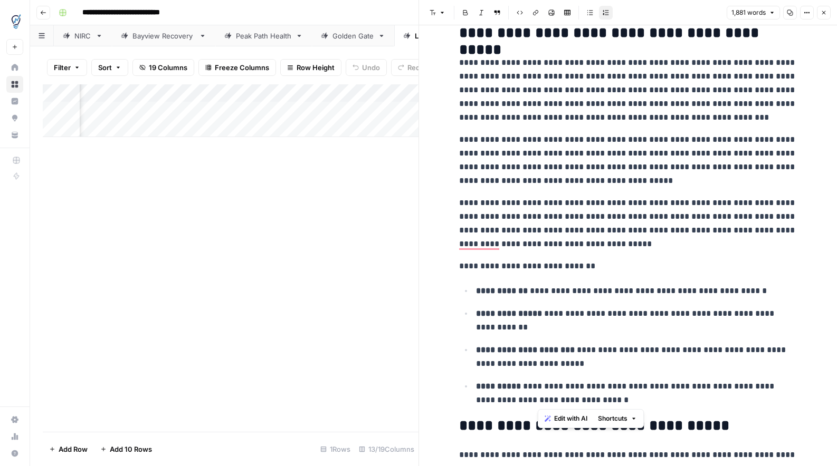
drag, startPoint x: 592, startPoint y: 403, endPoint x: 537, endPoint y: 243, distance: 168.9
click at [573, 203] on p "**********" at bounding box center [628, 223] width 338 height 55
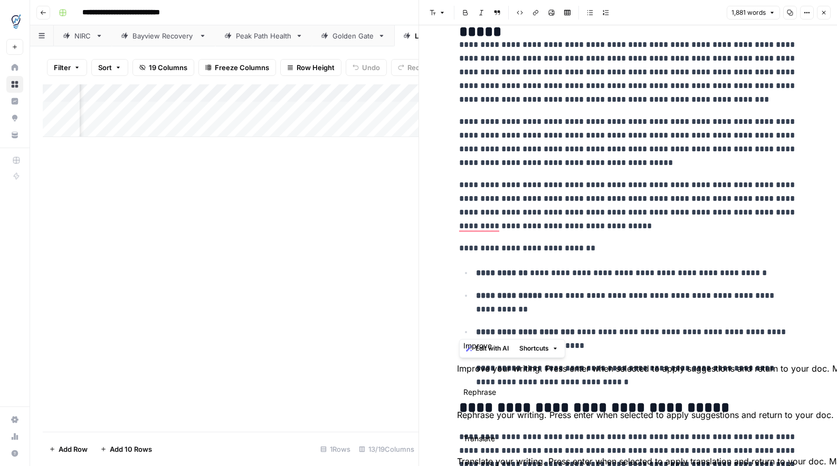
scroll to position [179, 0]
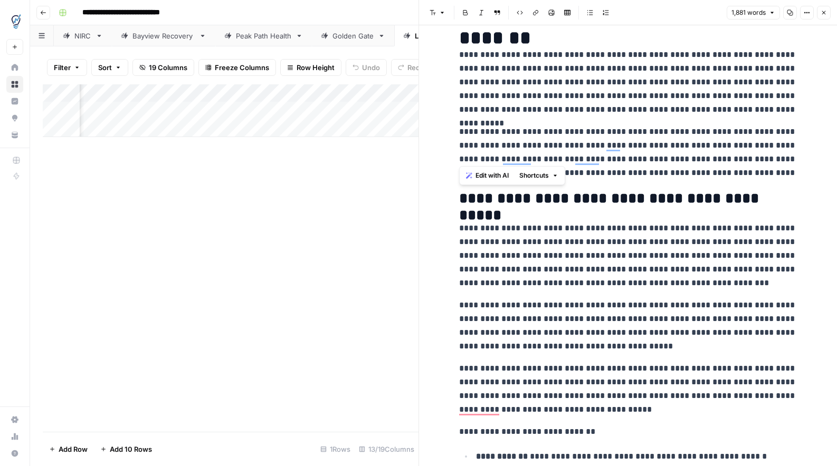
drag, startPoint x: 582, startPoint y: 333, endPoint x: 460, endPoint y: 198, distance: 182.3
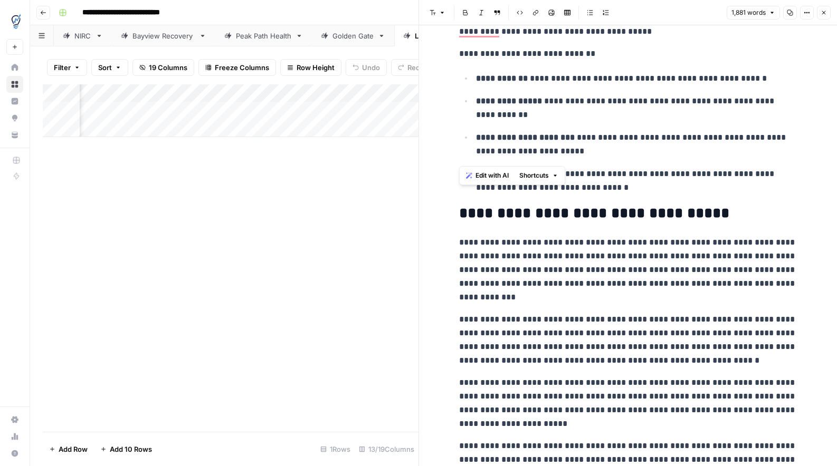
scroll to position [442, 0]
click at [645, 275] on p "**********" at bounding box center [628, 270] width 338 height 69
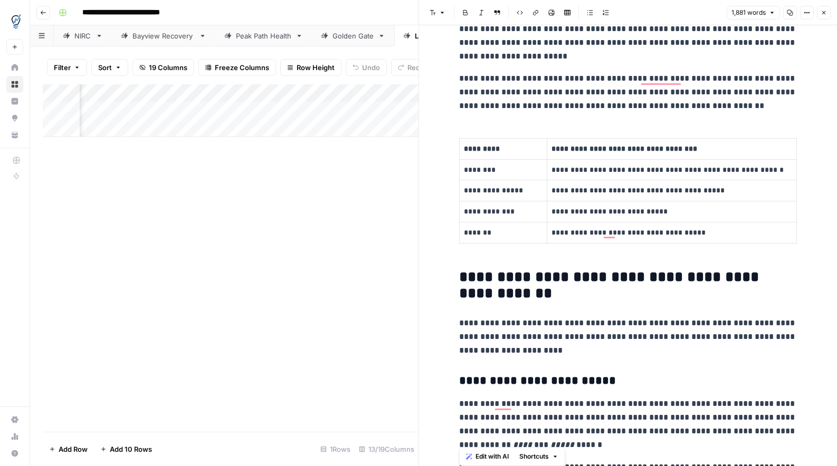
scroll to position [816, 0]
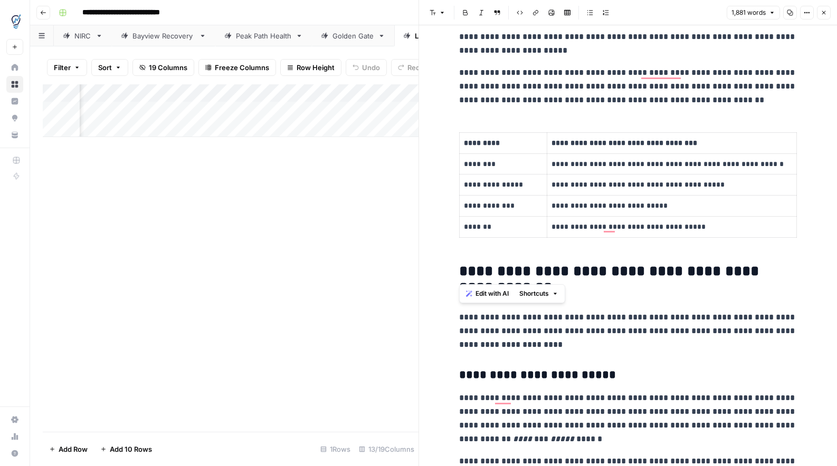
drag, startPoint x: 461, startPoint y: 52, endPoint x: 745, endPoint y: 249, distance: 346.1
copy div "**********"
click at [624, 290] on h2 "**********" at bounding box center [628, 280] width 338 height 34
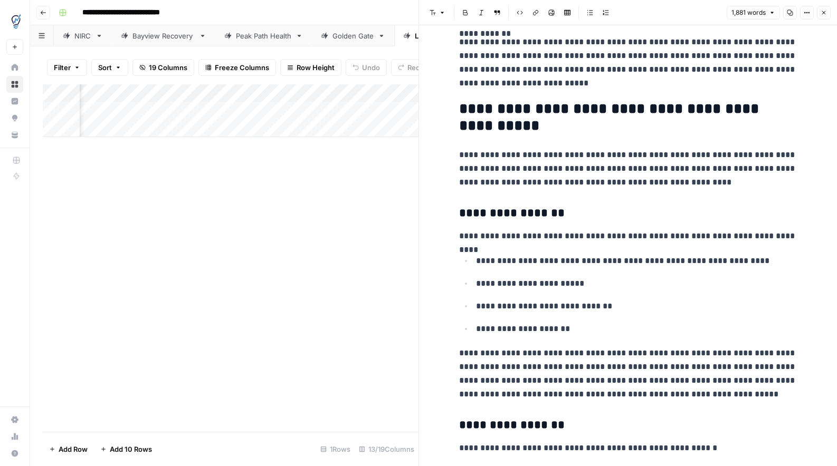
scroll to position [1534, 0]
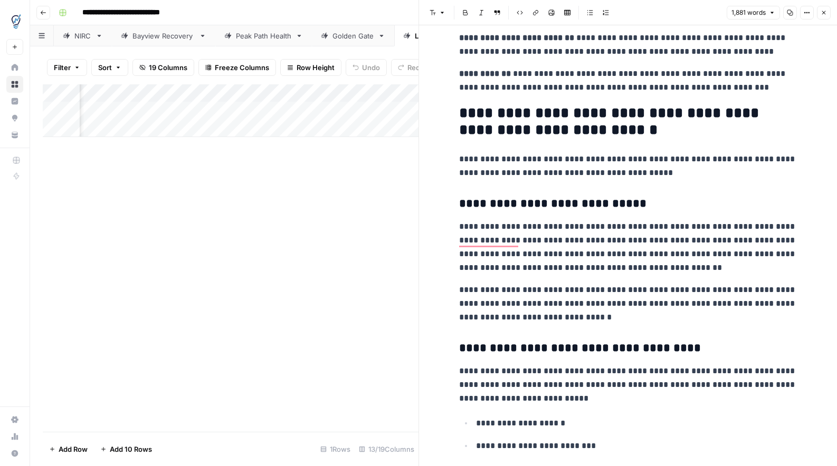
click at [585, 320] on p "**********" at bounding box center [628, 303] width 338 height 41
drag, startPoint x: 586, startPoint y: 310, endPoint x: 475, endPoint y: 253, distance: 124.1
drag, startPoint x: 595, startPoint y: 317, endPoint x: 458, endPoint y: 233, distance: 160.3
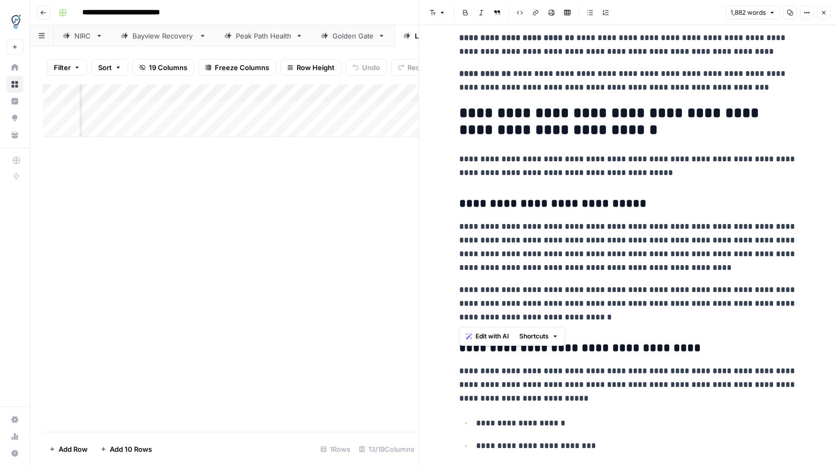
copy div "**********"
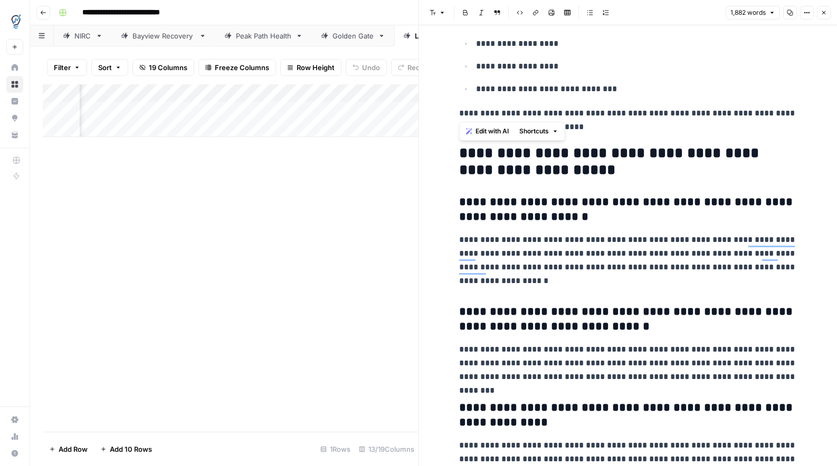
drag, startPoint x: 539, startPoint y: 263, endPoint x: 457, endPoint y: 157, distance: 134.2
copy div "**********"
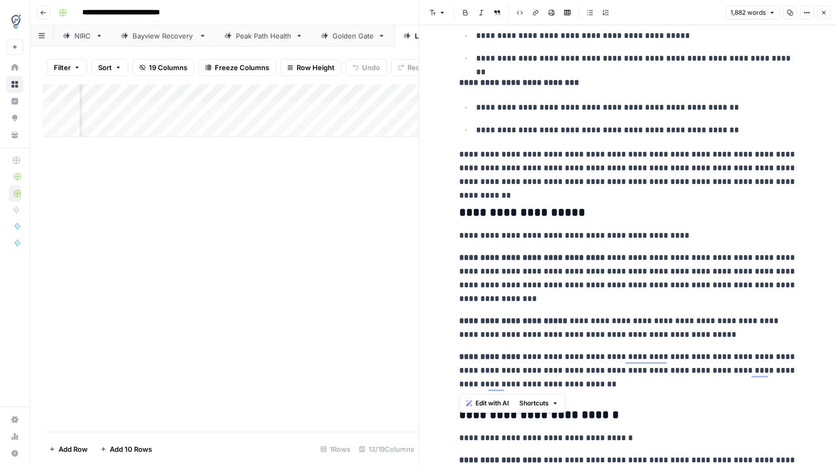
drag, startPoint x: 595, startPoint y: 385, endPoint x: 453, endPoint y: 240, distance: 202.2
click at [453, 240] on div "**********" at bounding box center [628, 245] width 418 height 441
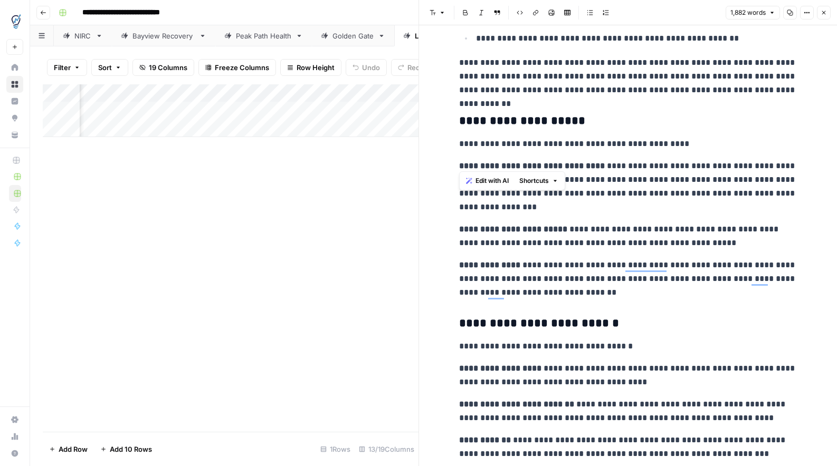
scroll to position [2564, 0]
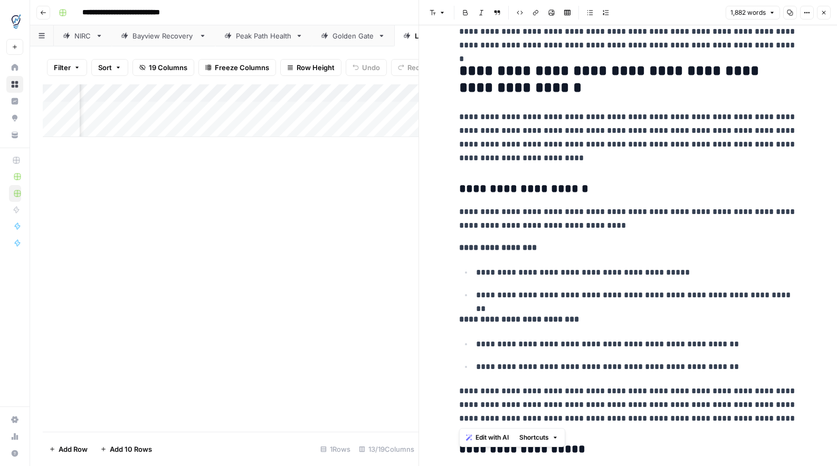
drag, startPoint x: 796, startPoint y: 180, endPoint x: 460, endPoint y: 207, distance: 336.6
click at [460, 207] on div "**********" at bounding box center [628, 155] width 350 height 4821
copy div "**********"
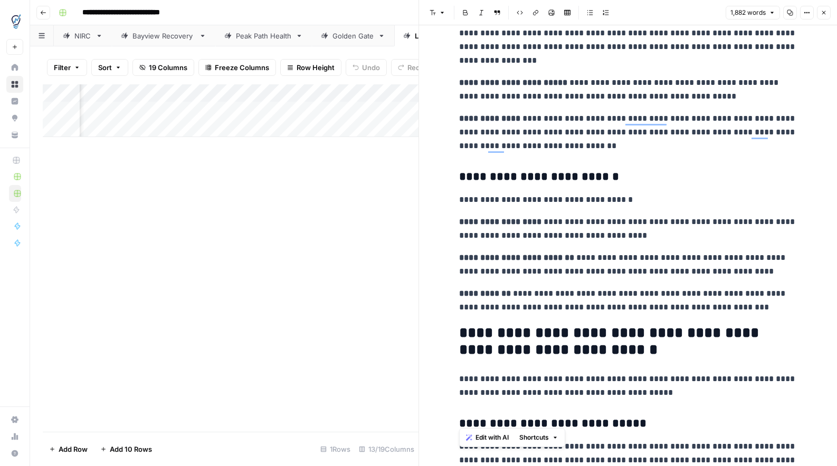
scroll to position [2776, 0]
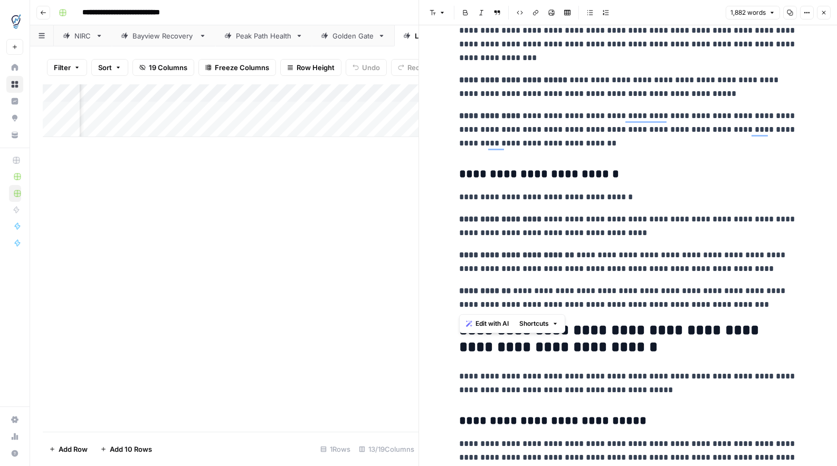
drag, startPoint x: 724, startPoint y: 307, endPoint x: 460, endPoint y: 176, distance: 295.2
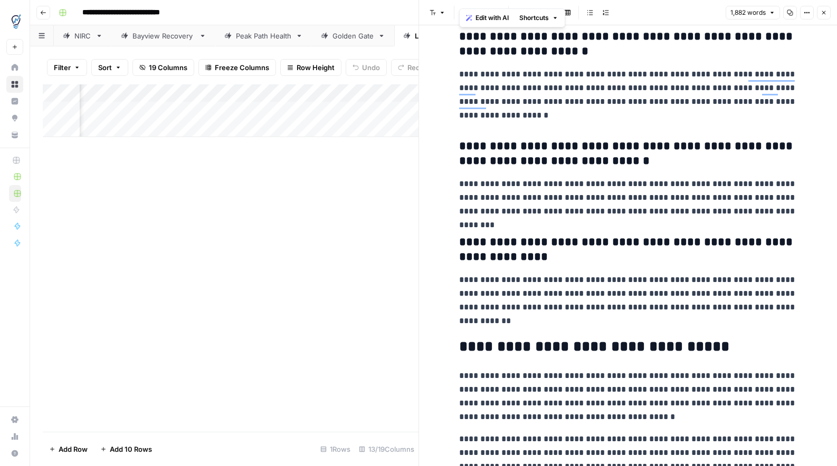
scroll to position [4117, 0]
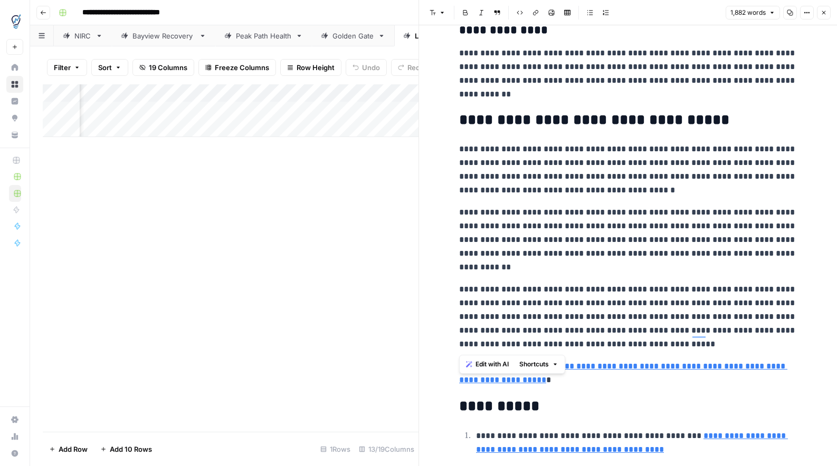
drag, startPoint x: 644, startPoint y: 345, endPoint x: 442, endPoint y: 150, distance: 280.2
copy div "**********"
click at [824, 16] on button "Close" at bounding box center [824, 13] width 14 height 14
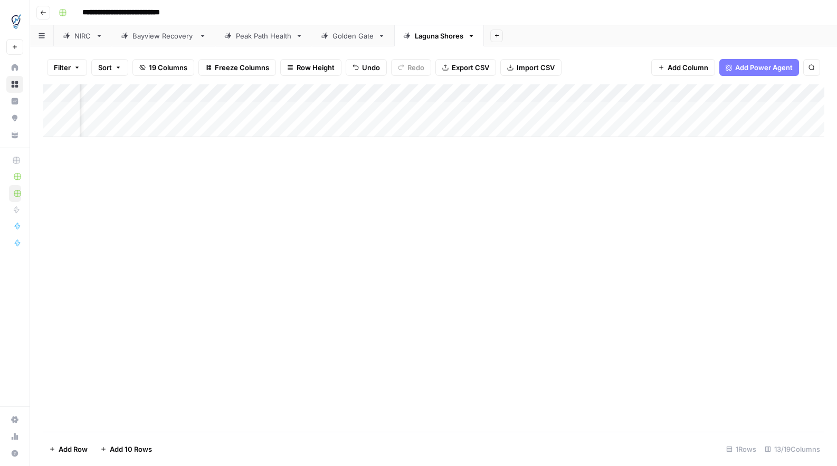
scroll to position [0, 269]
click at [585, 111] on div "Add Column" at bounding box center [433, 110] width 781 height 53
click at [79, 37] on div "NIRC" at bounding box center [82, 36] width 17 height 11
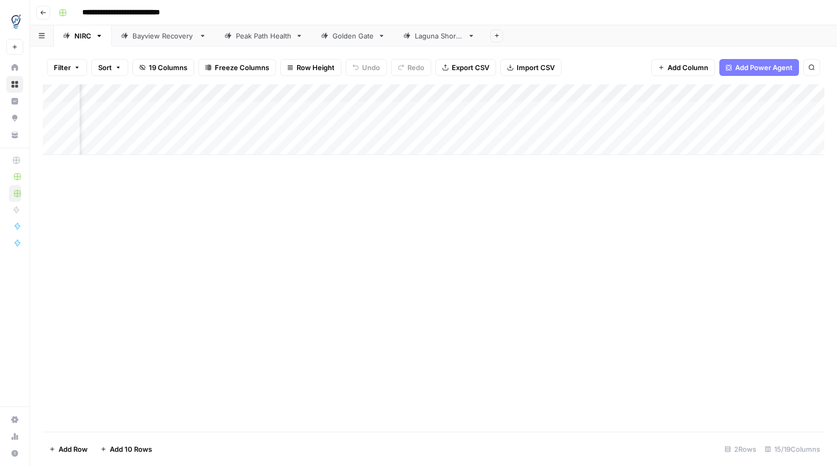
scroll to position [0, 328]
click at [618, 110] on div "Add Column" at bounding box center [433, 119] width 781 height 71
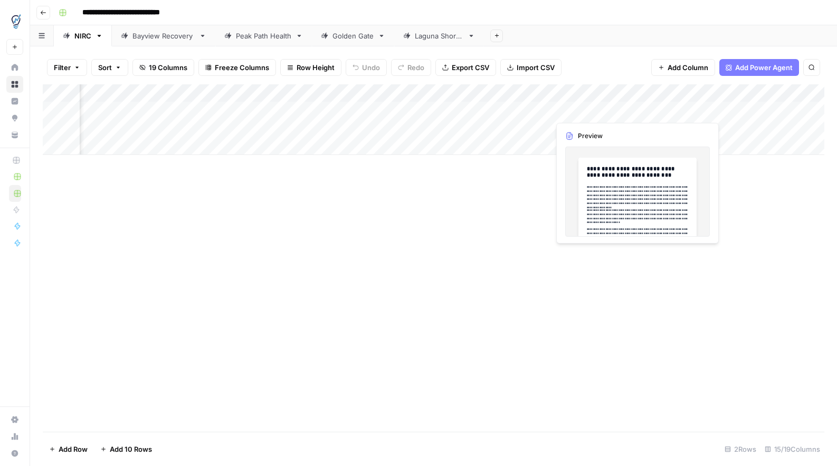
click at [634, 110] on div "Add Column" at bounding box center [433, 119] width 781 height 71
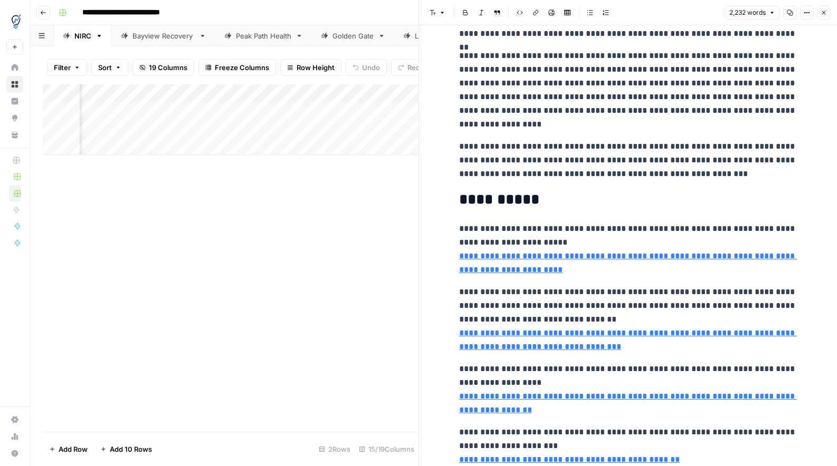
scroll to position [5386, 0]
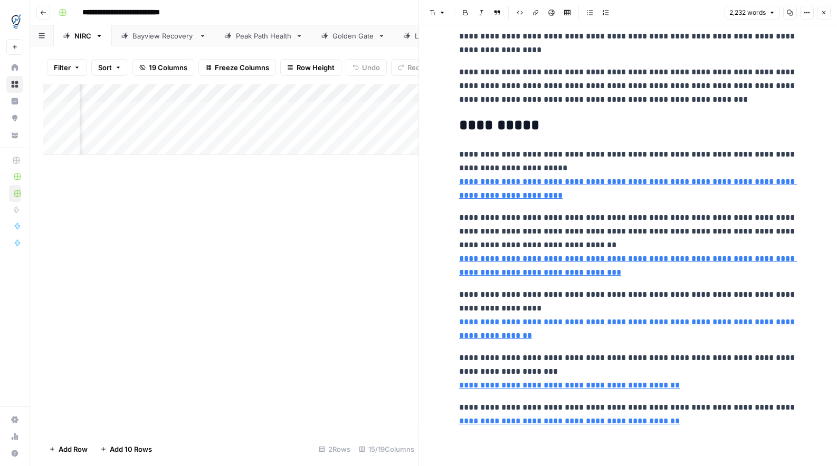
click at [827, 8] on button "Close" at bounding box center [824, 13] width 14 height 14
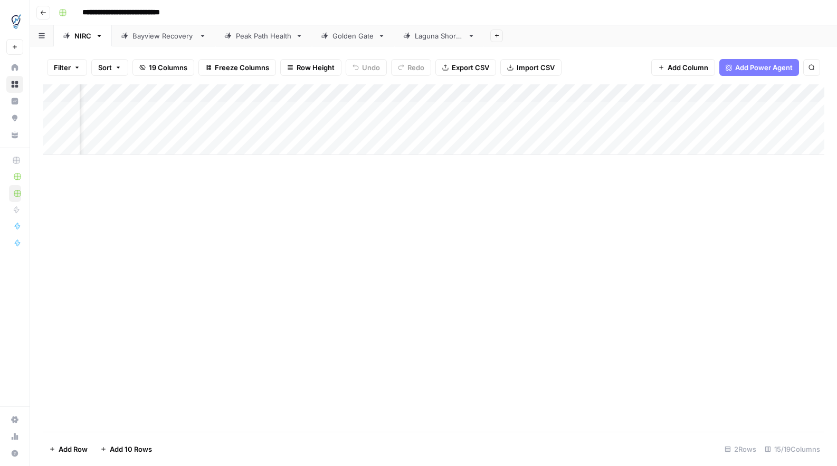
scroll to position [0, 651]
click at [389, 112] on div "Add Column" at bounding box center [433, 119] width 781 height 71
click at [435, 36] on div "Laguna Shores" at bounding box center [439, 36] width 49 height 11
click at [363, 109] on div "Add Column" at bounding box center [433, 110] width 781 height 53
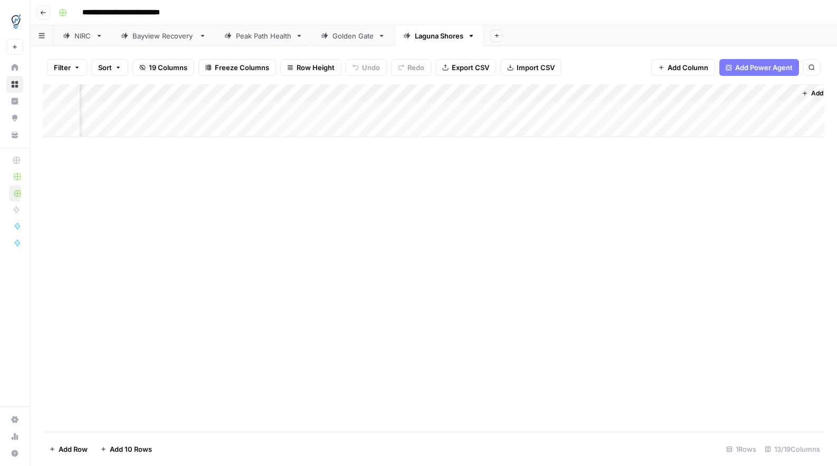
click at [74, 35] on div "NIRC" at bounding box center [82, 36] width 17 height 11
click at [433, 37] on div "Laguna Shores" at bounding box center [439, 36] width 49 height 11
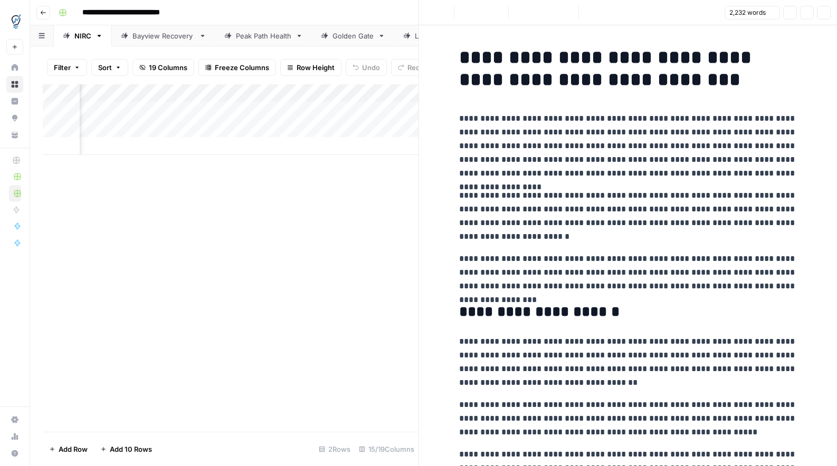
scroll to position [0, 611]
click at [823, 12] on icon "button" at bounding box center [824, 13] width 4 height 4
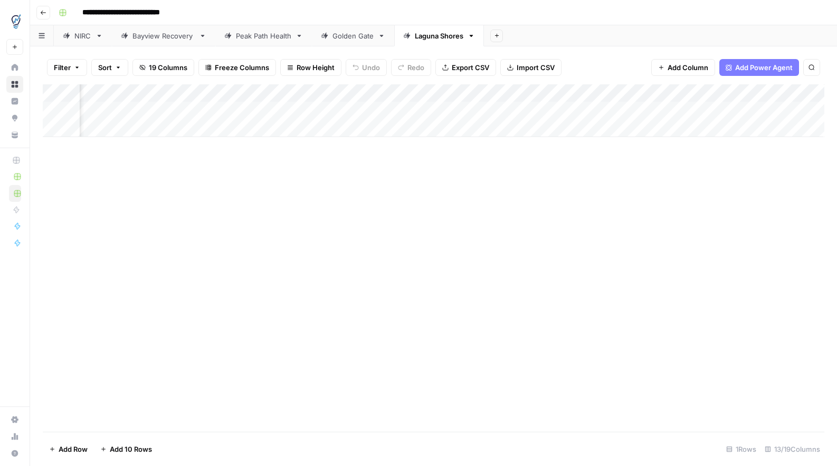
scroll to position [0, 740]
click at [626, 112] on div "Add Column" at bounding box center [433, 110] width 781 height 53
click at [502, 106] on div "Add Column" at bounding box center [433, 110] width 781 height 53
click at [569, 113] on div "Add Column" at bounding box center [433, 110] width 781 height 53
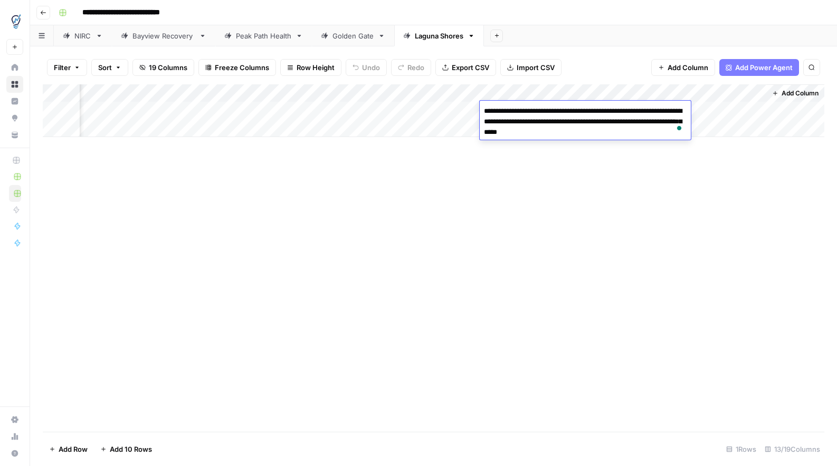
click at [555, 112] on textarea "**********" at bounding box center [585, 122] width 211 height 36
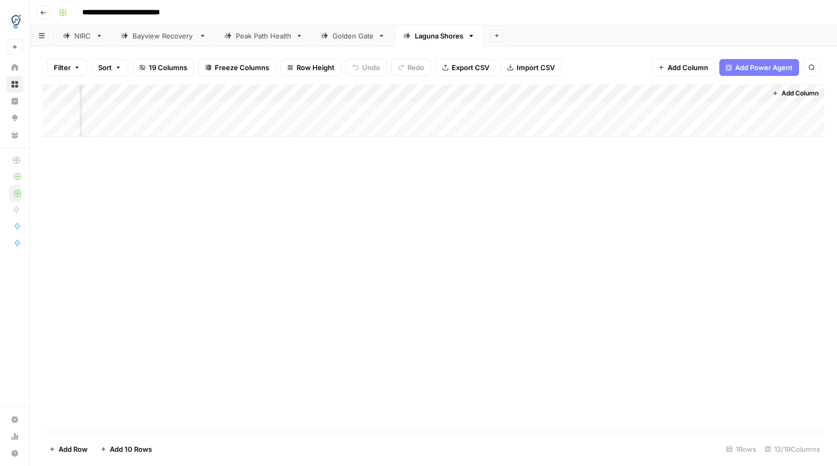
click at [550, 164] on div "Add Column" at bounding box center [433, 258] width 781 height 348
click at [80, 41] on link "NIRC" at bounding box center [83, 35] width 58 height 21
click at [334, 110] on div "Add Column" at bounding box center [433, 119] width 781 height 71
click at [627, 111] on div "Add Column" at bounding box center [433, 119] width 781 height 71
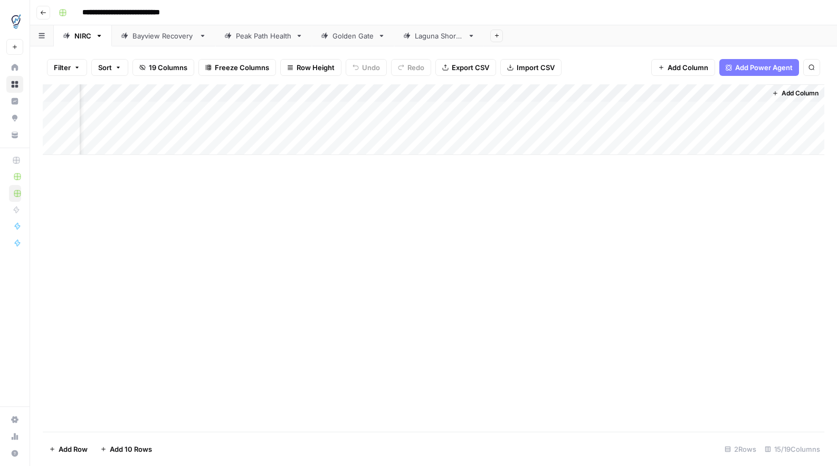
click at [699, 106] on div "Add Column" at bounding box center [433, 119] width 781 height 71
click at [755, 109] on div "Add Column" at bounding box center [433, 119] width 781 height 71
click at [429, 37] on div "Laguna Shores" at bounding box center [439, 36] width 49 height 11
